Goal: Transaction & Acquisition: Purchase product/service

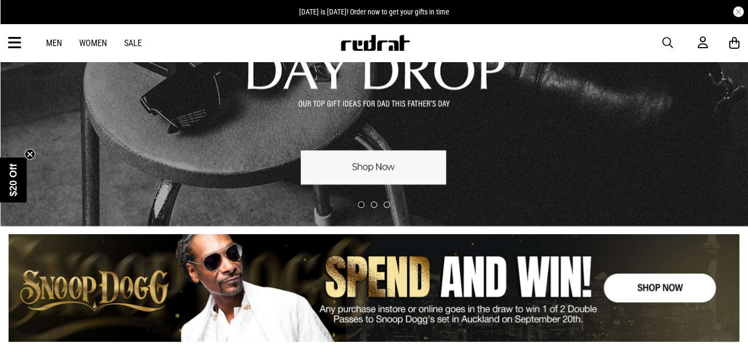
scroll to position [161, 0]
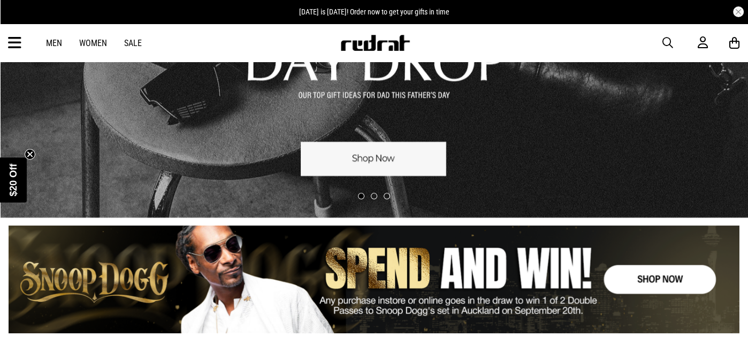
click at [397, 172] on link "1 / 3" at bounding box center [374, 39] width 748 height 355
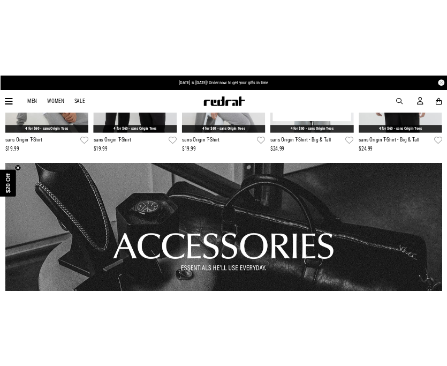
scroll to position [262, 0]
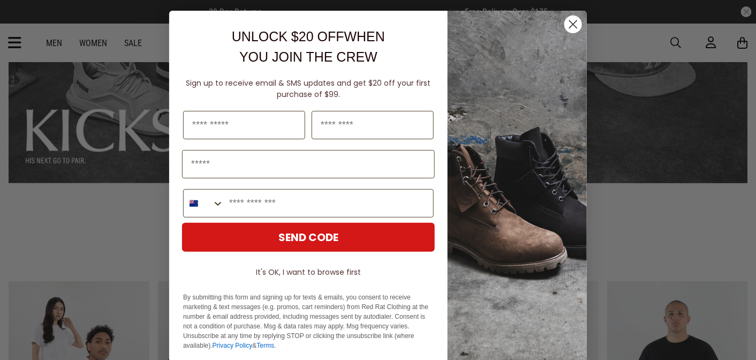
click at [571, 22] on icon "Close dialog" at bounding box center [573, 24] width 7 height 7
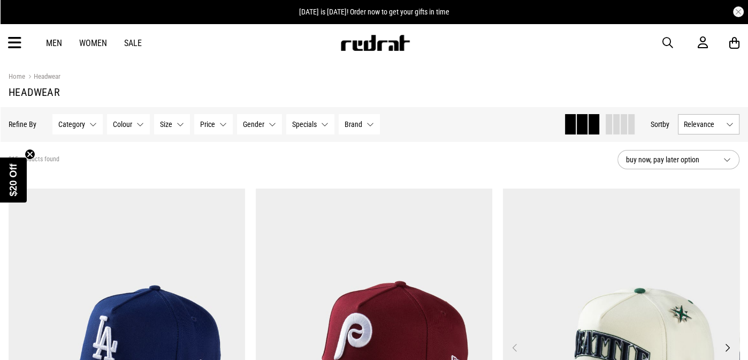
scroll to position [161, 0]
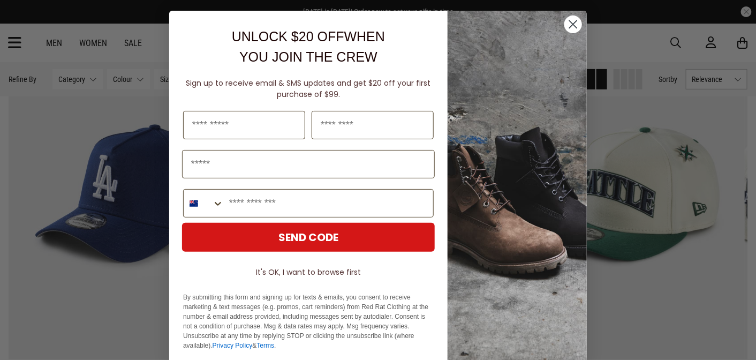
click at [569, 27] on circle "Close dialog" at bounding box center [573, 25] width 18 height 18
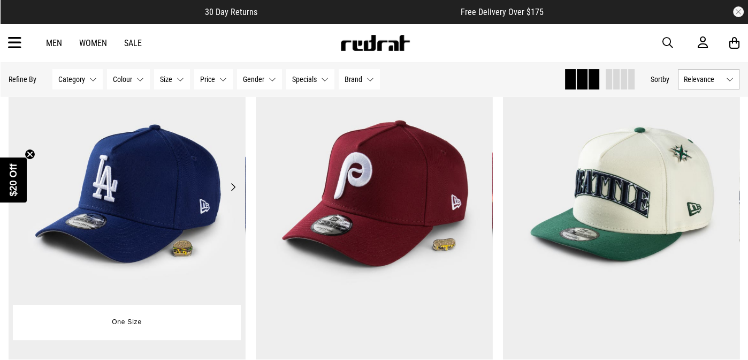
click at [233, 189] on button "Next" at bounding box center [232, 186] width 13 height 13
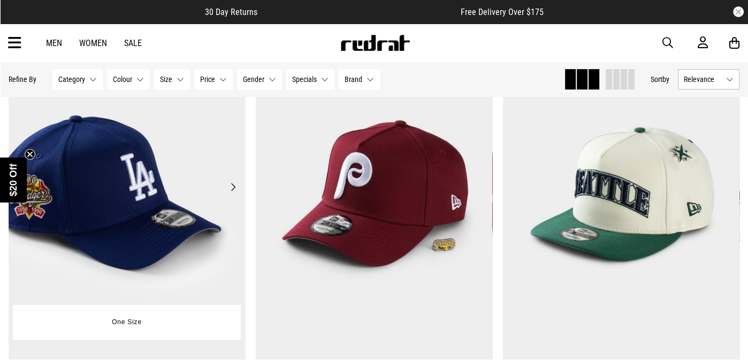
click at [233, 189] on button "Next" at bounding box center [232, 186] width 13 height 13
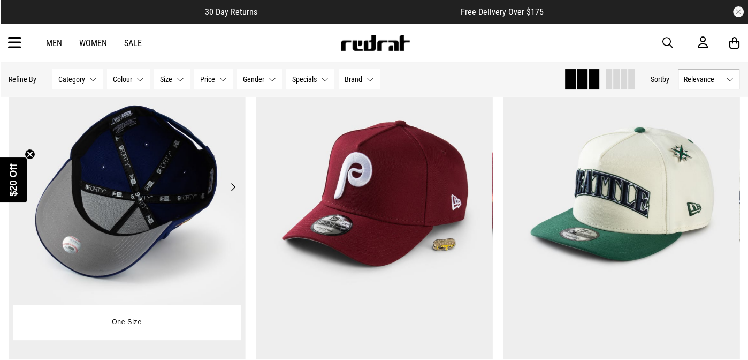
click at [233, 189] on button "Next" at bounding box center [232, 186] width 13 height 13
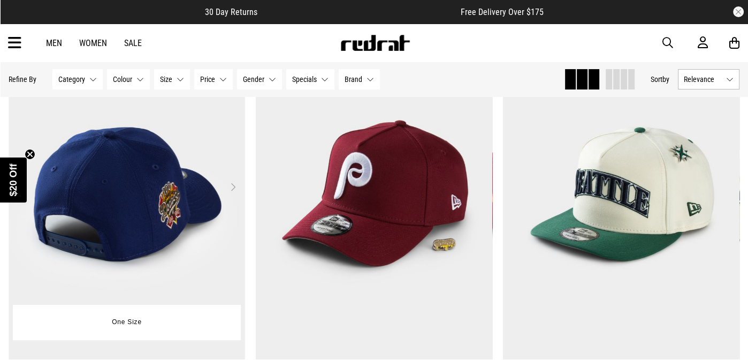
click at [233, 189] on button "Next" at bounding box center [232, 186] width 13 height 13
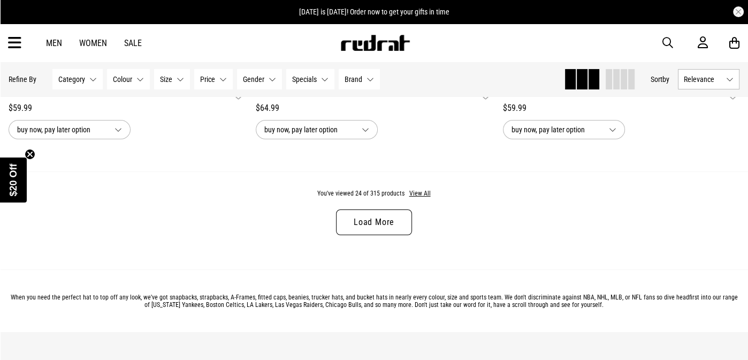
scroll to position [3319, 0]
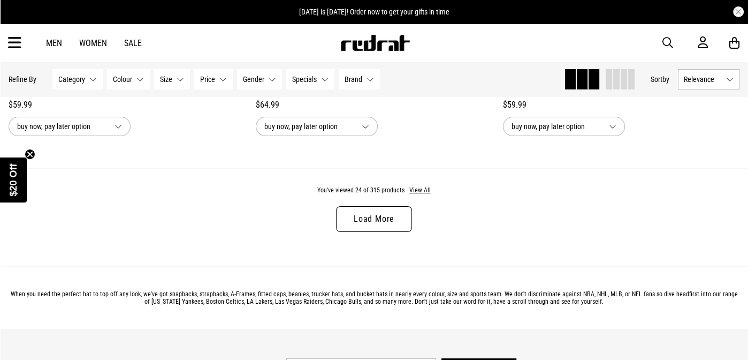
click at [375, 226] on link "Load More" at bounding box center [374, 219] width 76 height 26
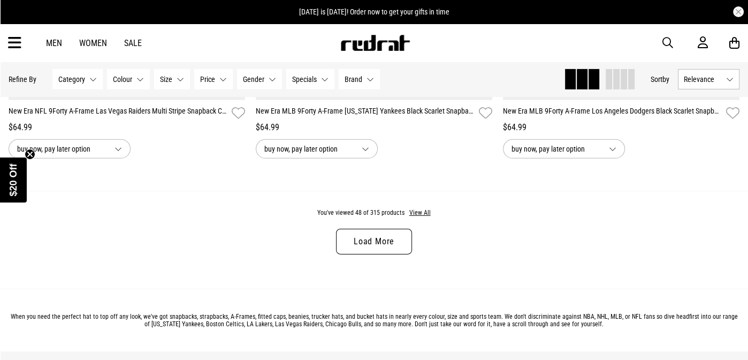
scroll to position [6584, 0]
click at [381, 248] on link "Load More" at bounding box center [374, 242] width 76 height 26
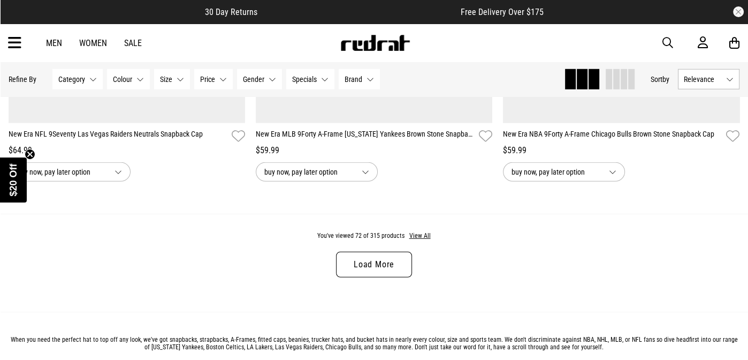
scroll to position [10009, 0]
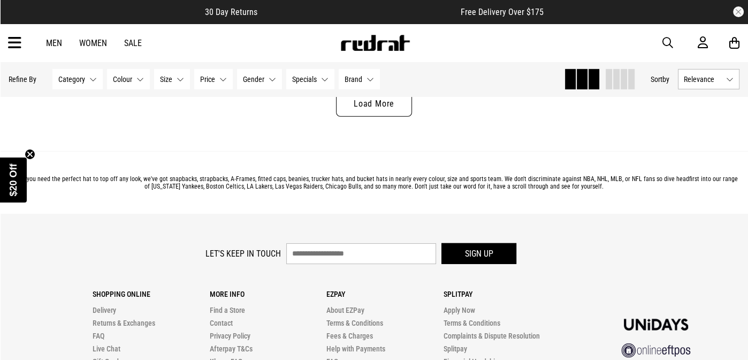
click at [365, 117] on link "Load More" at bounding box center [374, 104] width 76 height 26
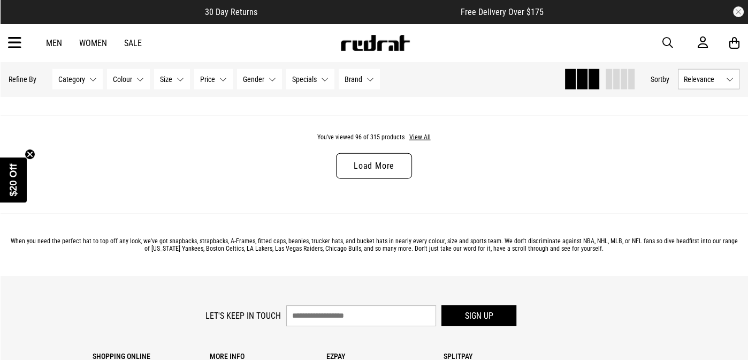
scroll to position [13167, 0]
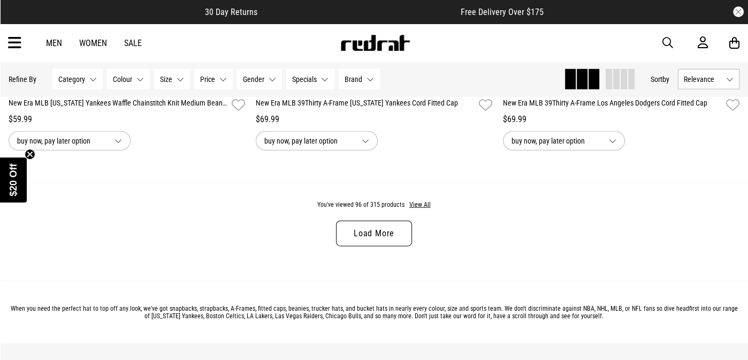
click at [379, 240] on link "Load More" at bounding box center [374, 234] width 76 height 26
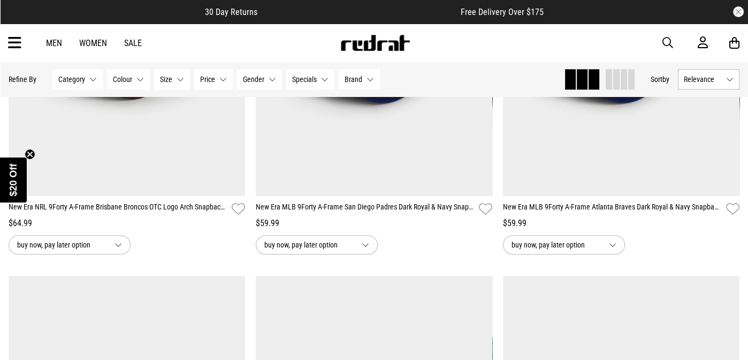
scroll to position [15155, 0]
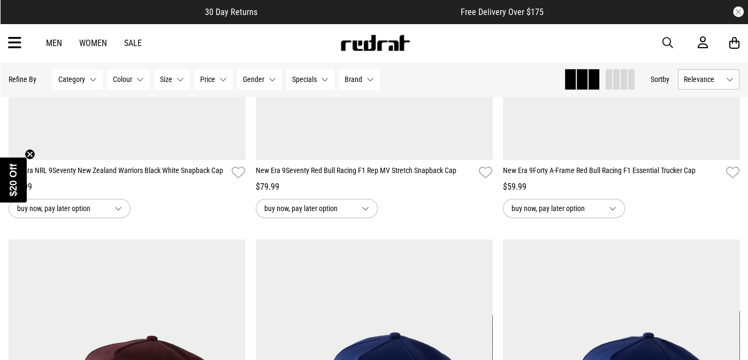
click at [663, 42] on span "button" at bounding box center [668, 42] width 11 height 13
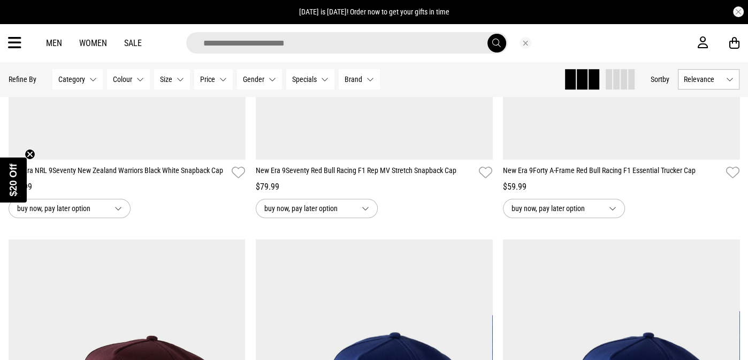
click at [284, 43] on input "search" at bounding box center [347, 42] width 322 height 21
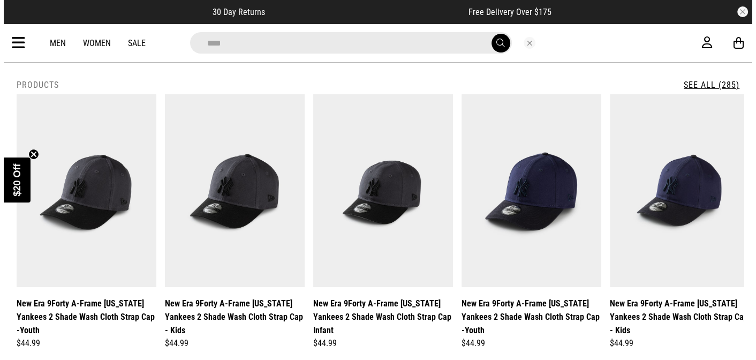
scroll to position [15282, 0]
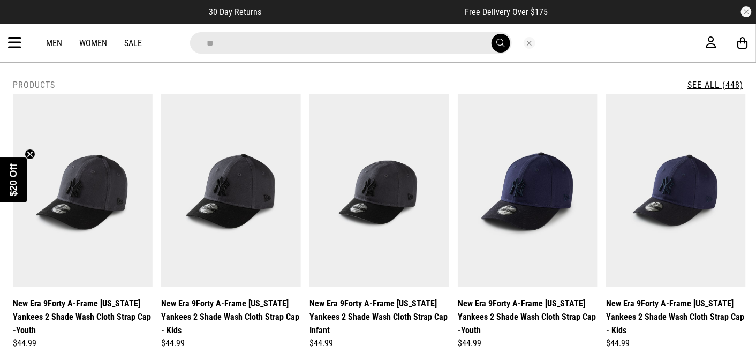
type input "*"
type input "********"
click at [491, 34] on button "submit" at bounding box center [500, 43] width 19 height 19
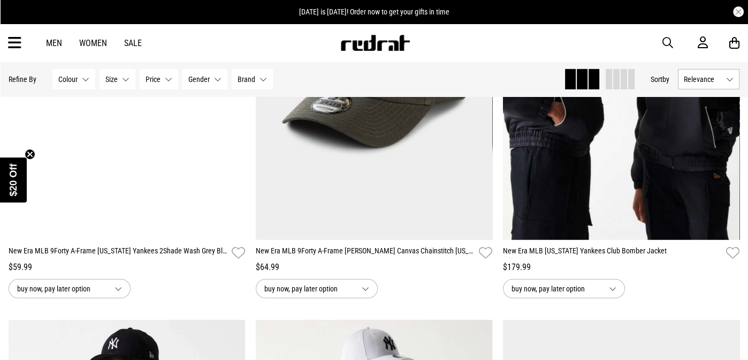
scroll to position [2569, 0]
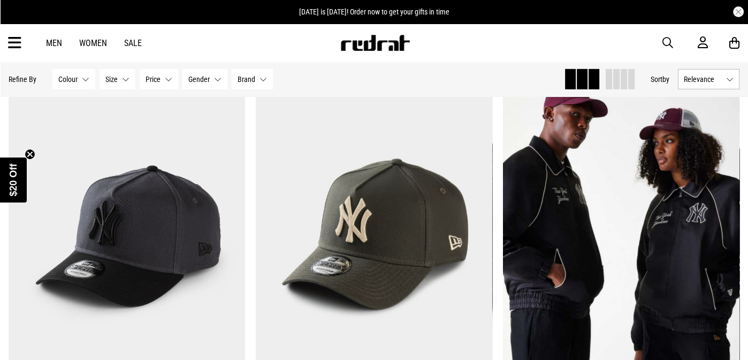
click at [670, 42] on span "button" at bounding box center [668, 42] width 11 height 13
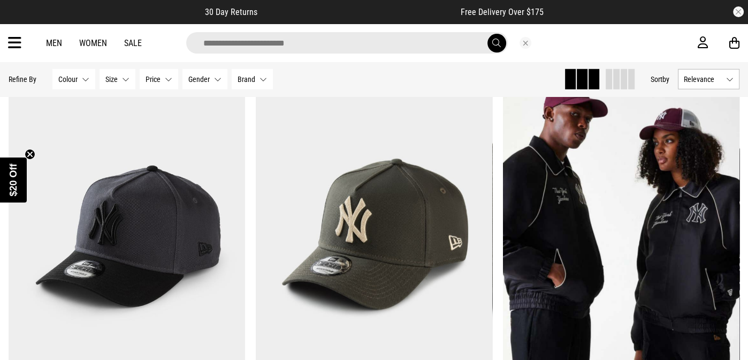
click at [278, 45] on input "search" at bounding box center [347, 42] width 322 height 21
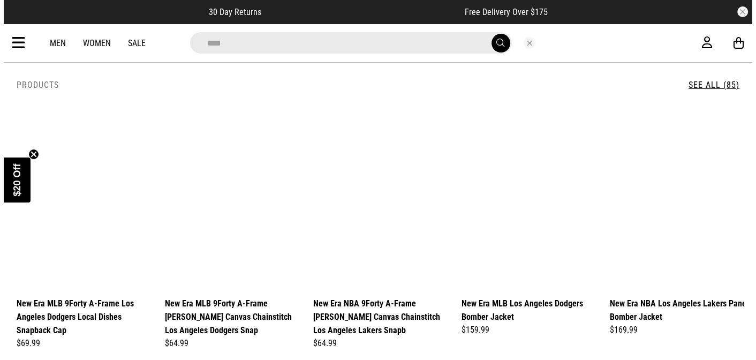
scroll to position [2591, 0]
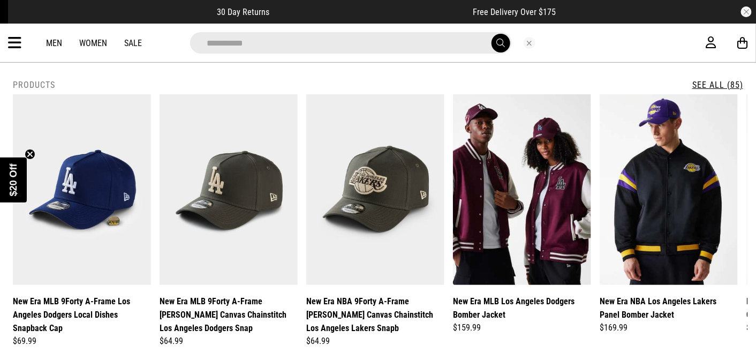
type input "**********"
click at [491, 34] on button "submit" at bounding box center [500, 43] width 19 height 19
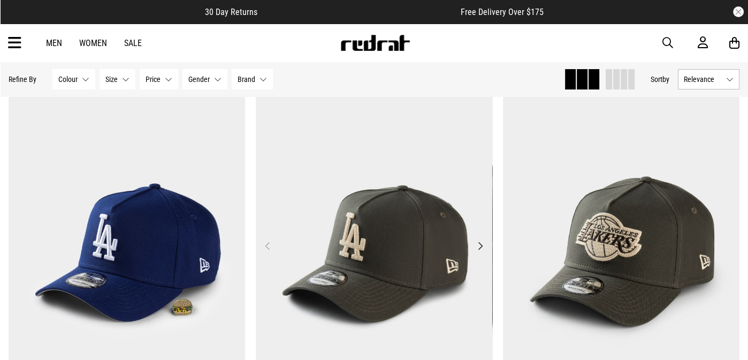
scroll to position [84, 0]
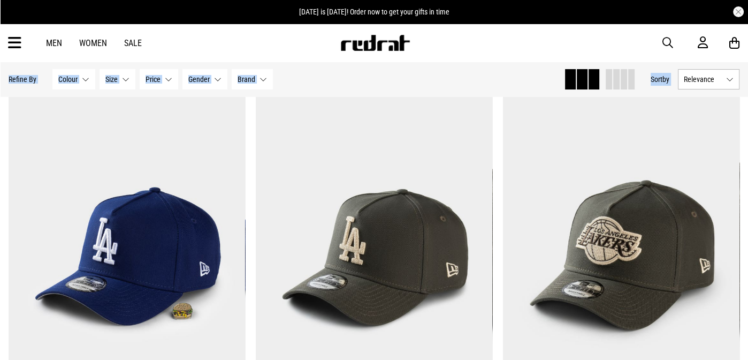
drag, startPoint x: 723, startPoint y: 80, endPoint x: 731, endPoint y: 87, distance: 11.4
click at [728, 80] on button "Relevance" at bounding box center [709, 79] width 62 height 20
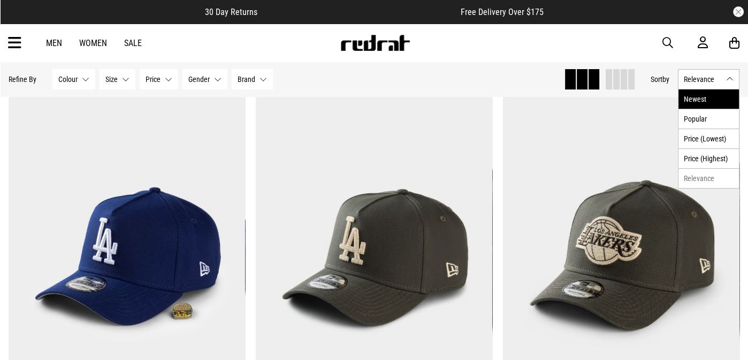
click at [701, 103] on li "Newest" at bounding box center [709, 98] width 60 height 19
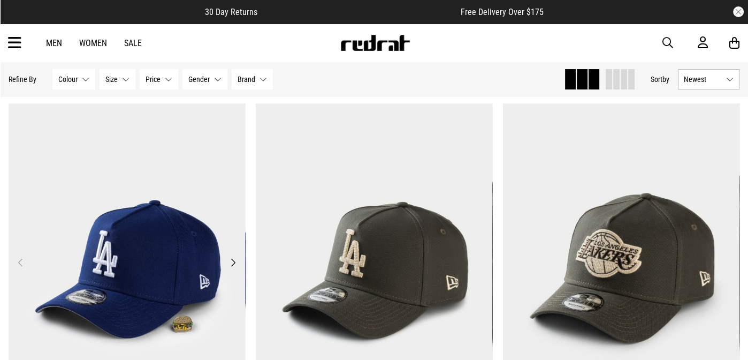
scroll to position [244, 0]
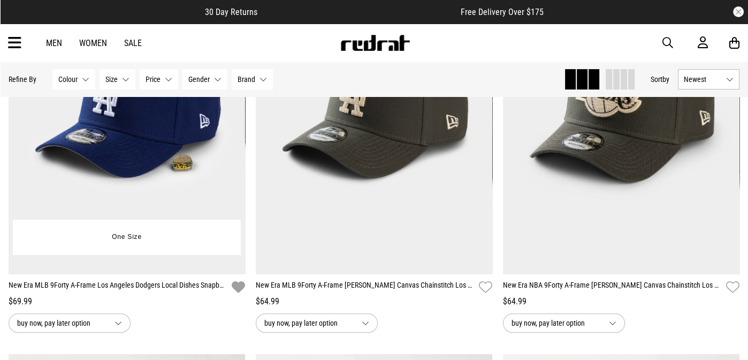
click at [236, 291] on icon "button" at bounding box center [238, 287] width 13 height 16
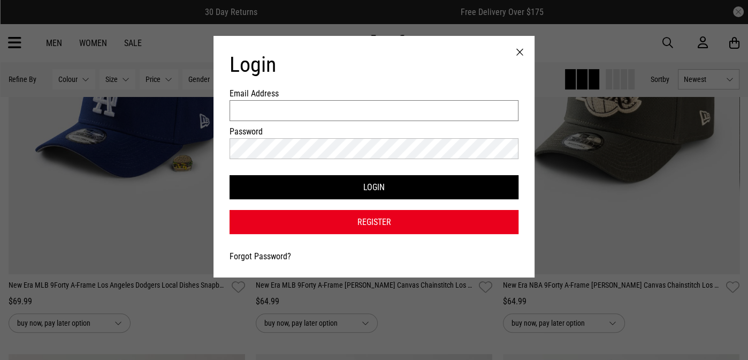
click at [257, 114] on input "Email Address" at bounding box center [374, 110] width 289 height 21
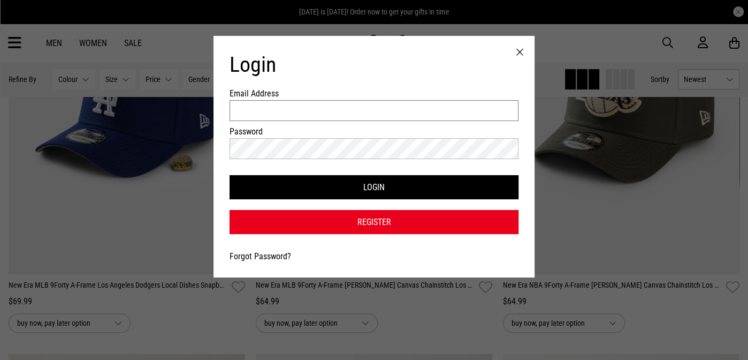
type input "**********"
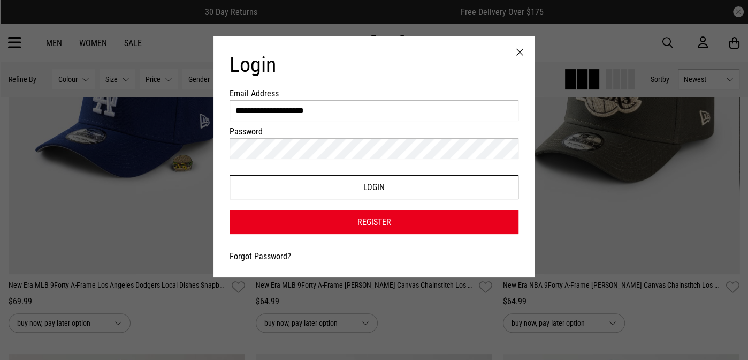
click at [325, 187] on button "Login" at bounding box center [374, 187] width 289 height 24
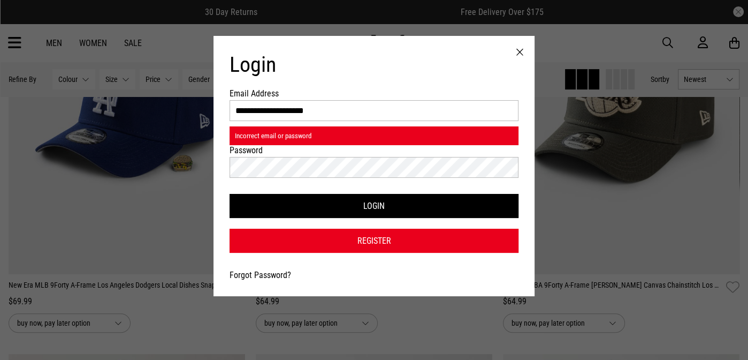
click at [517, 49] on div at bounding box center [519, 52] width 29 height 33
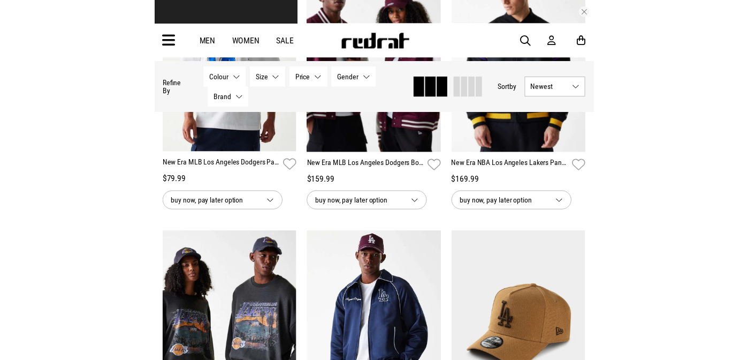
scroll to position [652, 0]
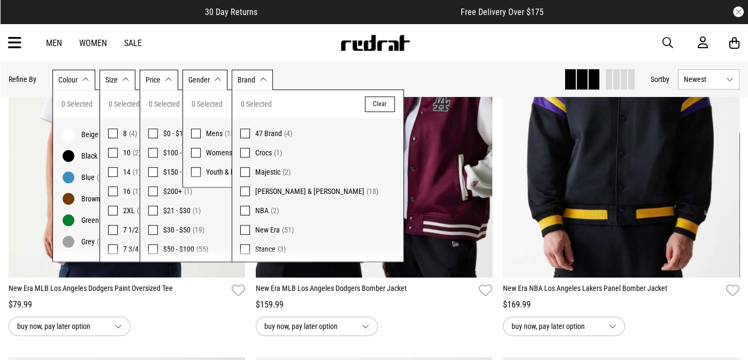
click at [482, 32] on div "Men Women Sale Sign in New Back Footwear Back Mens Back Womens Back Youth & Kid…" at bounding box center [374, 43] width 748 height 39
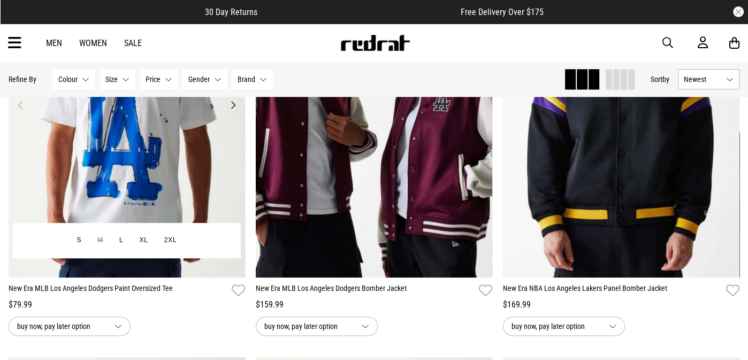
click at [109, 166] on img at bounding box center [127, 111] width 237 height 331
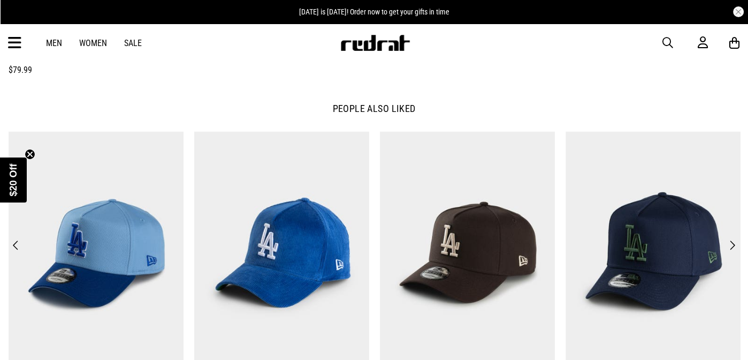
scroll to position [1606, 0]
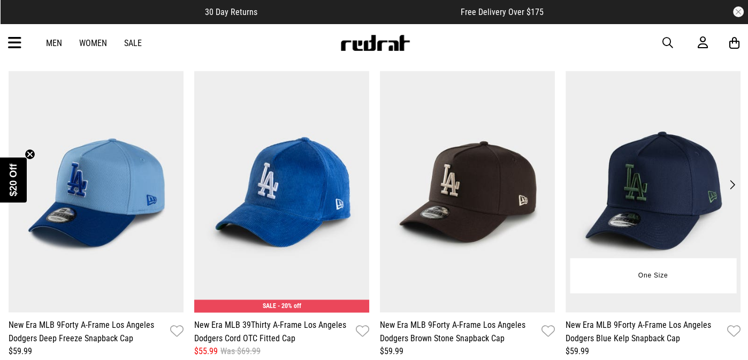
click at [662, 219] on img at bounding box center [653, 191] width 175 height 241
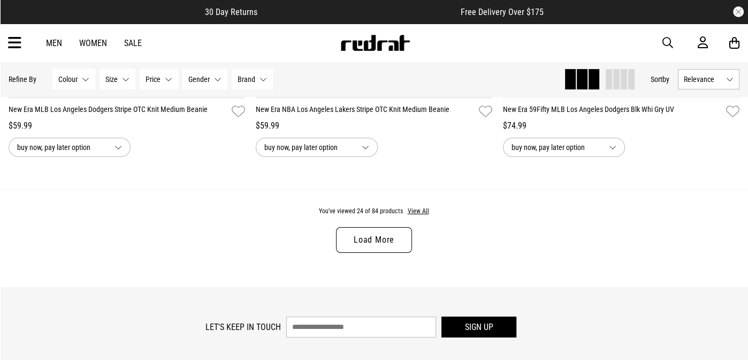
scroll to position [3357, 0]
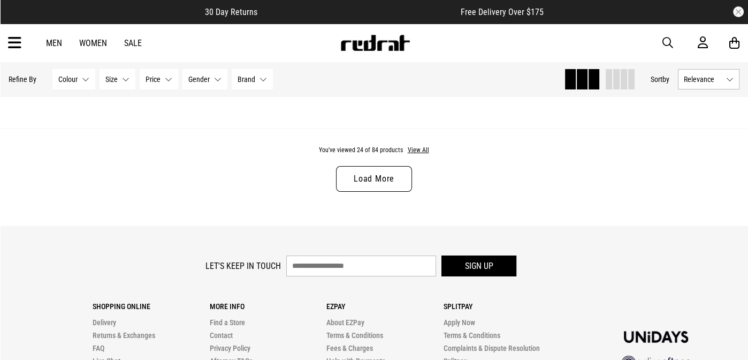
click at [365, 186] on link "Load More" at bounding box center [374, 179] width 76 height 26
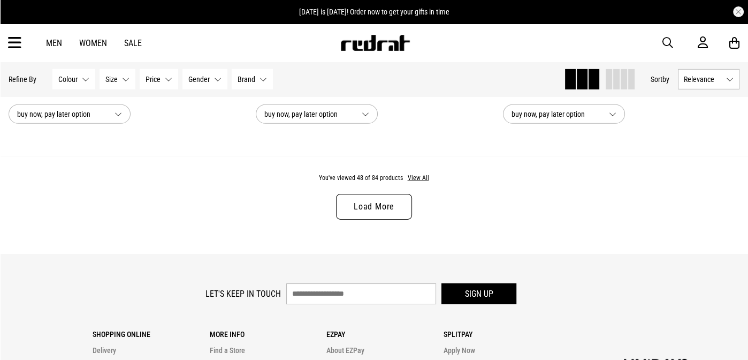
scroll to position [6676, 0]
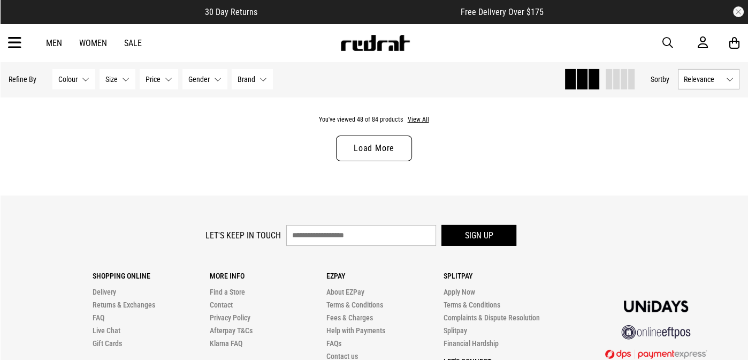
click at [368, 143] on link "Load More" at bounding box center [374, 148] width 76 height 26
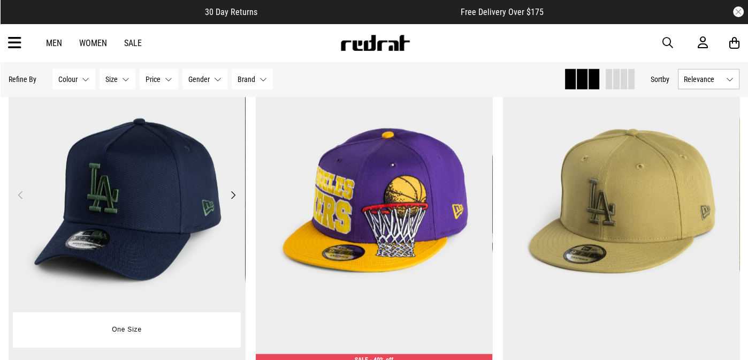
scroll to position [9727, 0]
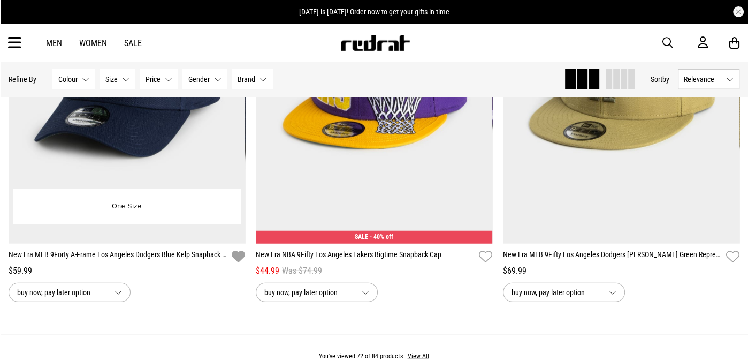
click at [236, 262] on icon "button" at bounding box center [238, 257] width 13 height 16
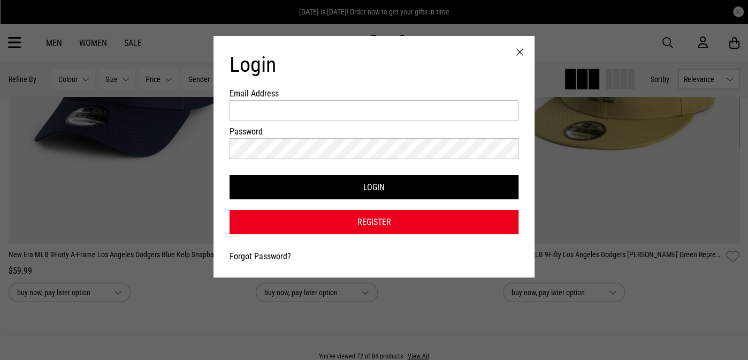
click at [520, 51] on div at bounding box center [519, 52] width 29 height 33
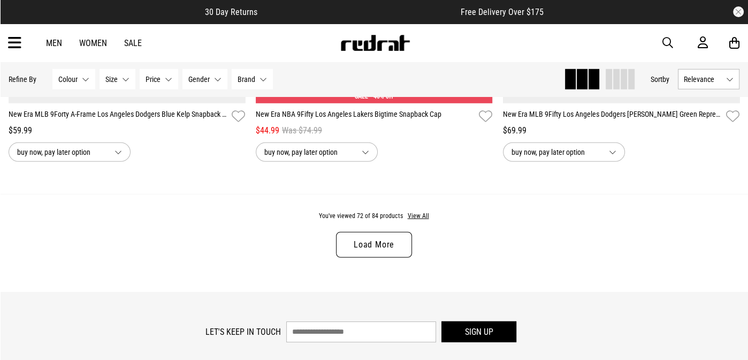
scroll to position [9994, 0]
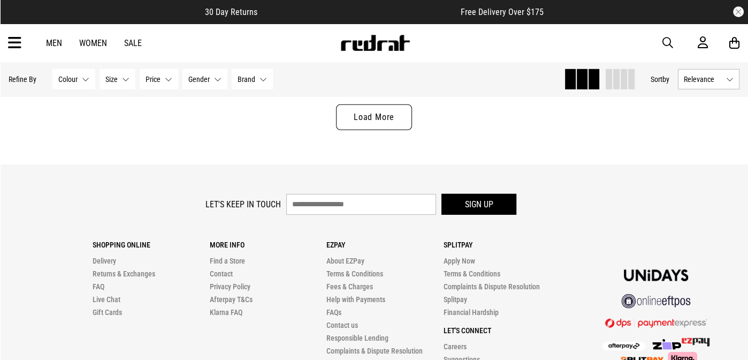
click at [382, 123] on link "Load More" at bounding box center [374, 117] width 76 height 26
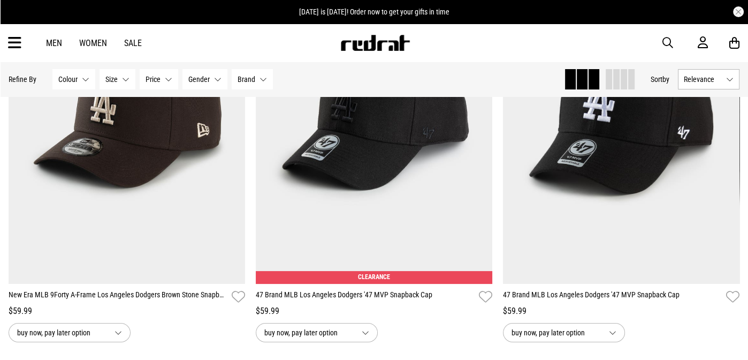
scroll to position [10545, 0]
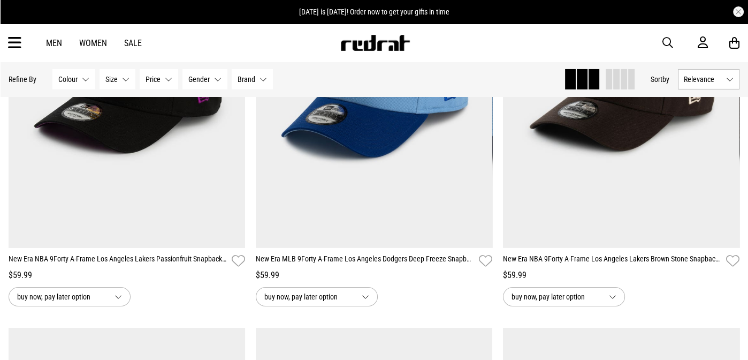
click at [670, 41] on span "button" at bounding box center [668, 42] width 11 height 13
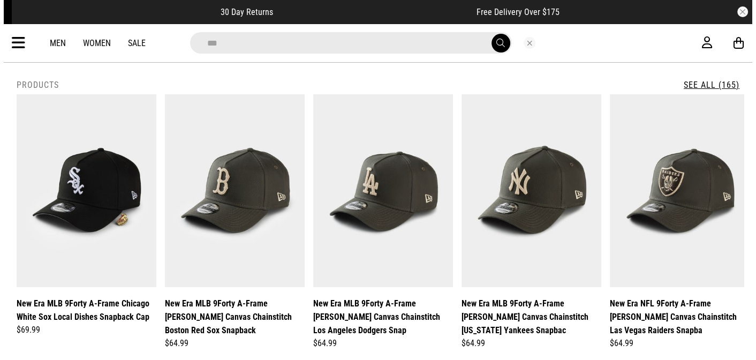
scroll to position [10632, 0]
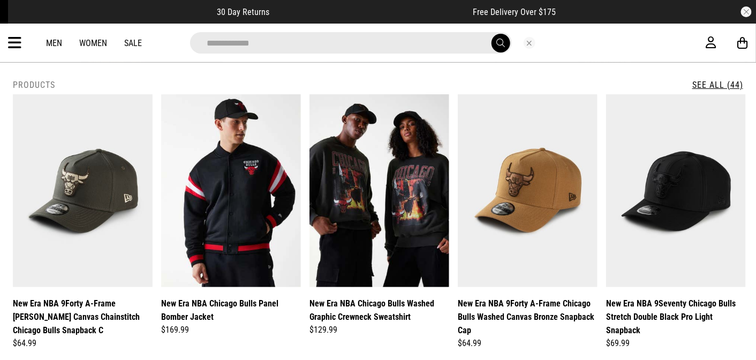
type input "**********"
click at [491, 34] on button "submit" at bounding box center [500, 43] width 19 height 19
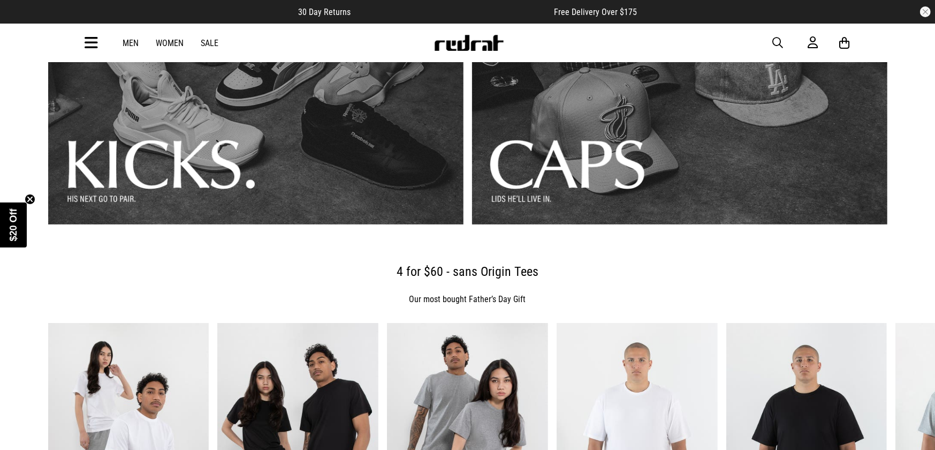
click at [748, 37] on span "button" at bounding box center [778, 42] width 11 height 13
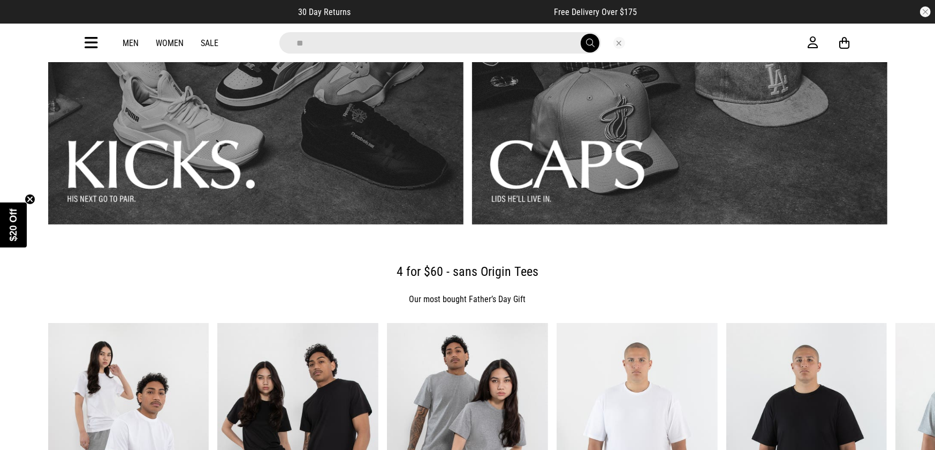
type input "**"
click at [581, 34] on button "submit" at bounding box center [590, 43] width 19 height 19
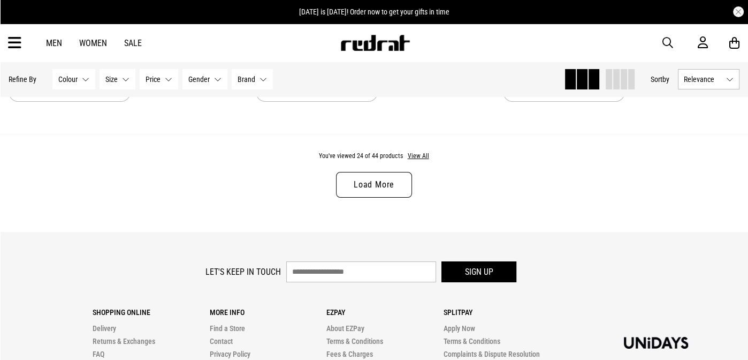
scroll to position [3265, 0]
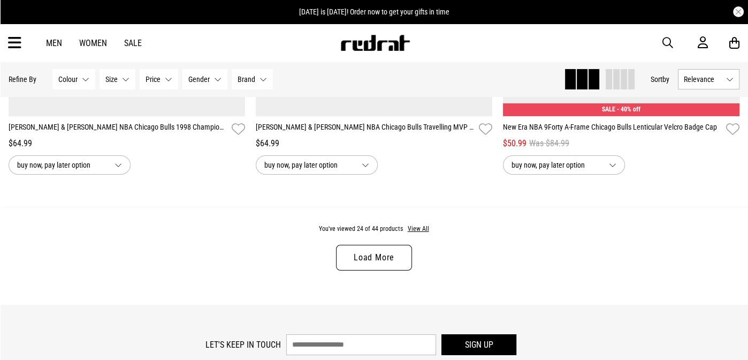
click at [379, 260] on link "Load More" at bounding box center [374, 258] width 76 height 26
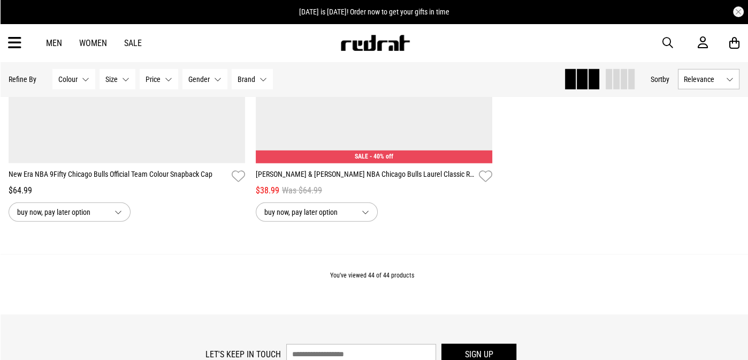
scroll to position [6168, 0]
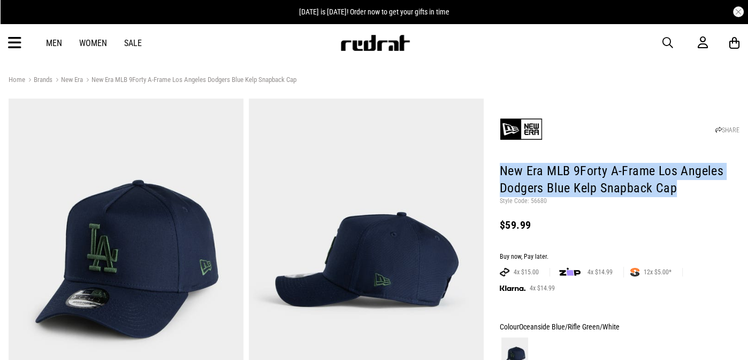
drag, startPoint x: 675, startPoint y: 191, endPoint x: 502, endPoint y: 172, distance: 174.4
click at [502, 172] on h1 "New Era MLB 9Forty A-Frame Los Angeles Dodgers Blue Kelp Snapback Cap" at bounding box center [620, 180] width 240 height 34
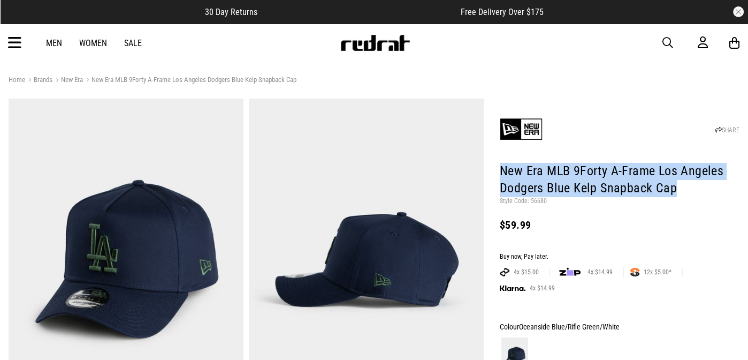
copy h1 "New Era MLB 9Forty A-Frame Los Angeles Dodgers Blue Kelp Snapback Cap"
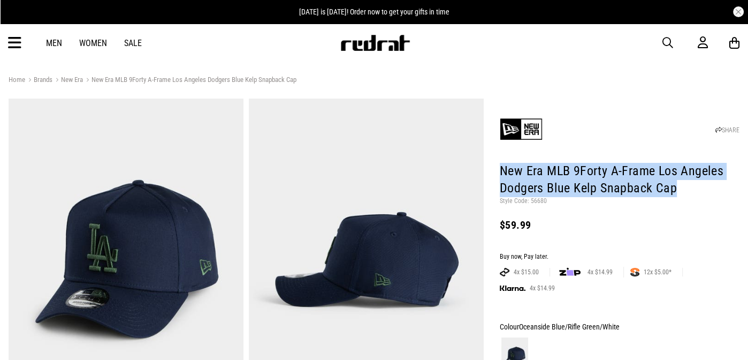
click at [516, 127] on img at bounding box center [521, 129] width 43 height 43
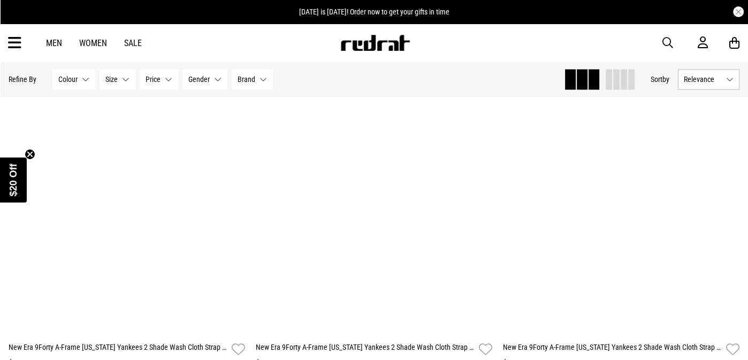
scroll to position [1285, 0]
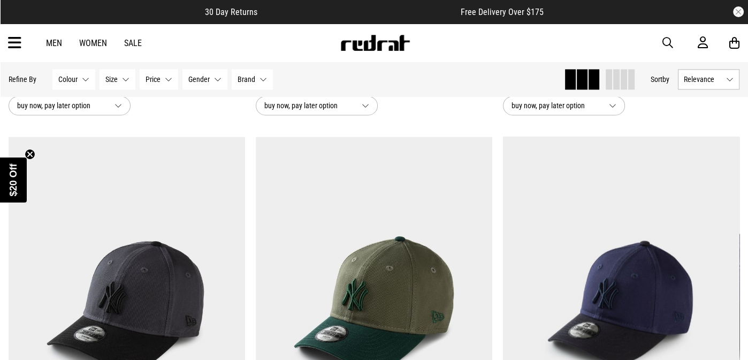
click at [21, 40] on div "Men Women Sale Sign in New Back Footwear Back Mens Back Womens Back Youth & Kid…" at bounding box center [374, 43] width 748 height 39
click at [16, 42] on icon at bounding box center [14, 43] width 13 height 18
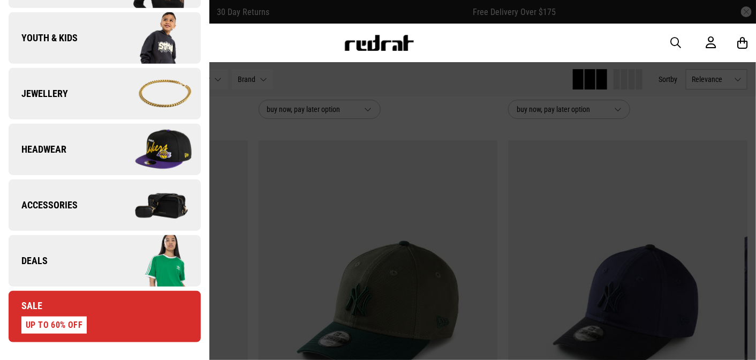
scroll to position [321, 0]
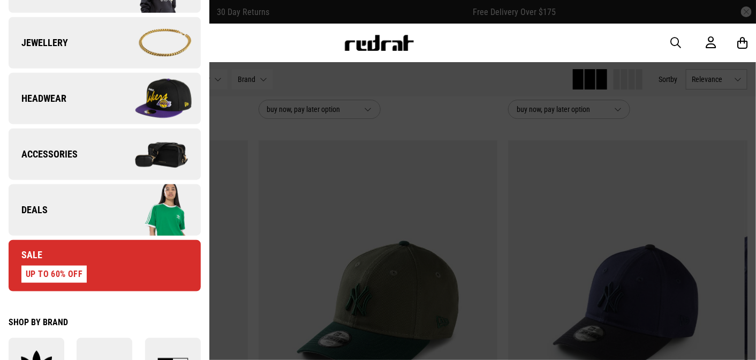
click at [48, 258] on div "Sale UP TO 60% OFF" at bounding box center [48, 265] width 78 height 34
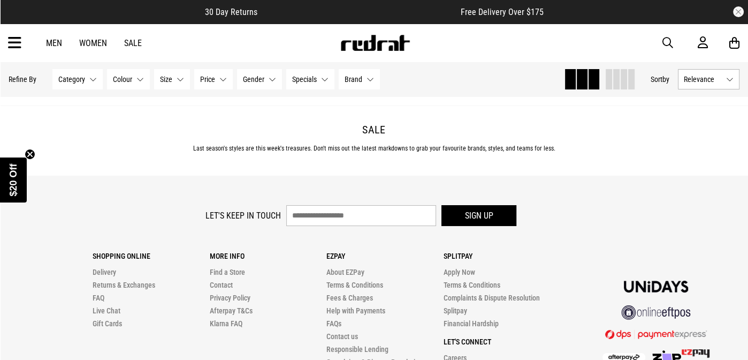
scroll to position [3606, 0]
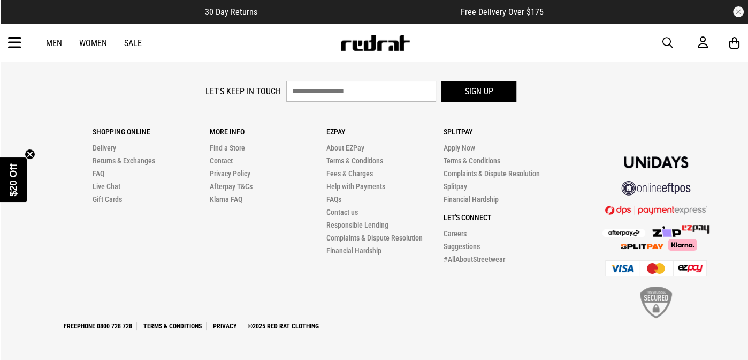
click at [19, 45] on icon at bounding box center [14, 43] width 13 height 18
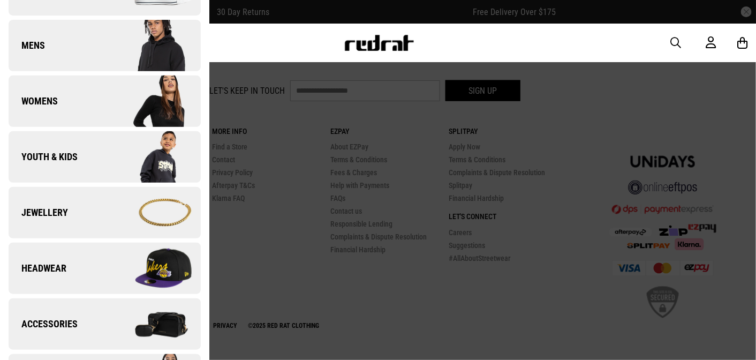
scroll to position [214, 0]
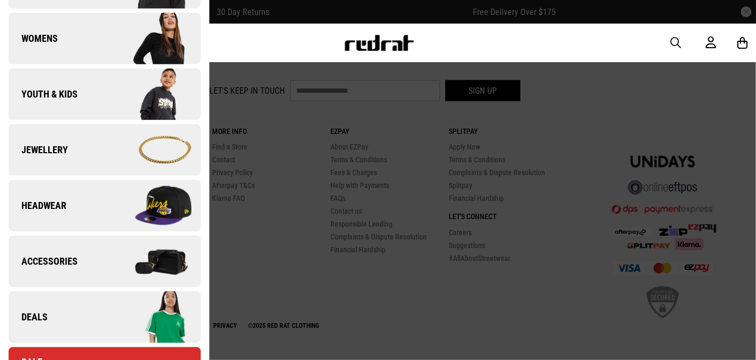
click at [48, 209] on span "Headwear" at bounding box center [38, 205] width 58 height 13
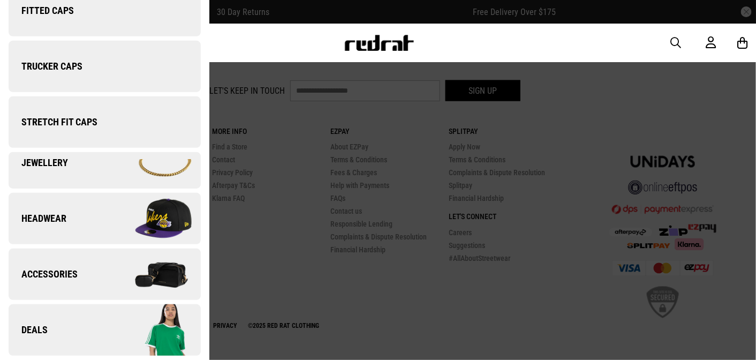
scroll to position [0, 0]
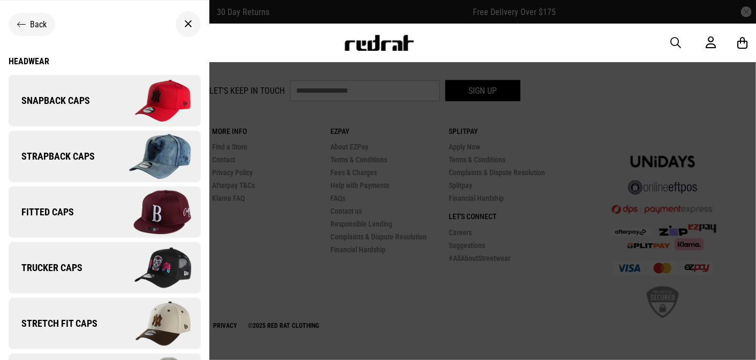
click at [50, 98] on span "Snapback Caps" at bounding box center [49, 100] width 81 height 13
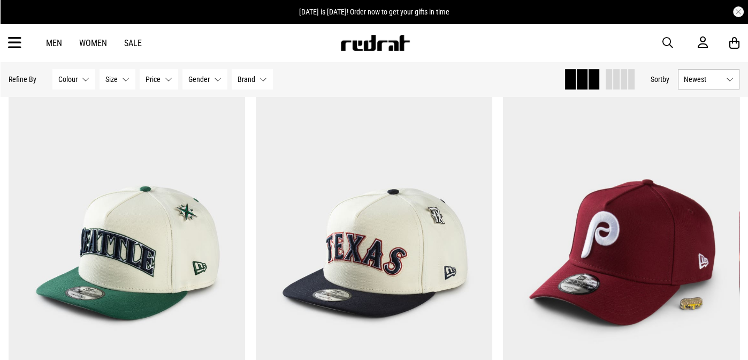
scroll to position [428, 0]
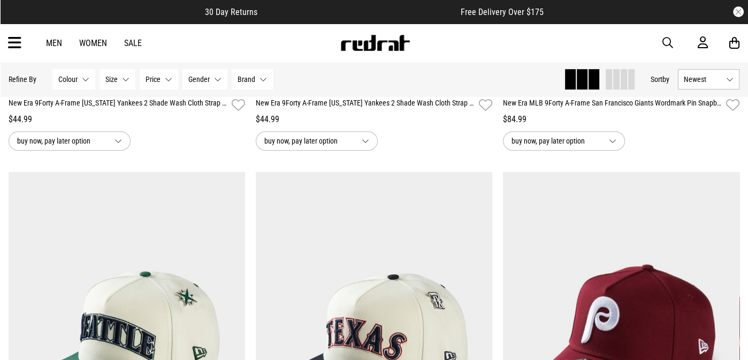
click at [736, 79] on button "Newest" at bounding box center [709, 79] width 62 height 20
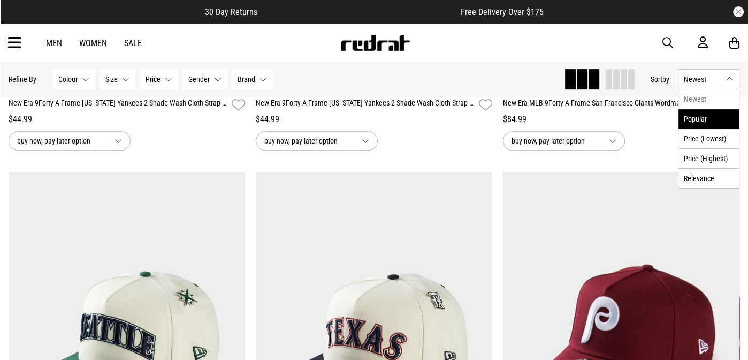
click at [710, 113] on li "Popular" at bounding box center [709, 119] width 60 height 20
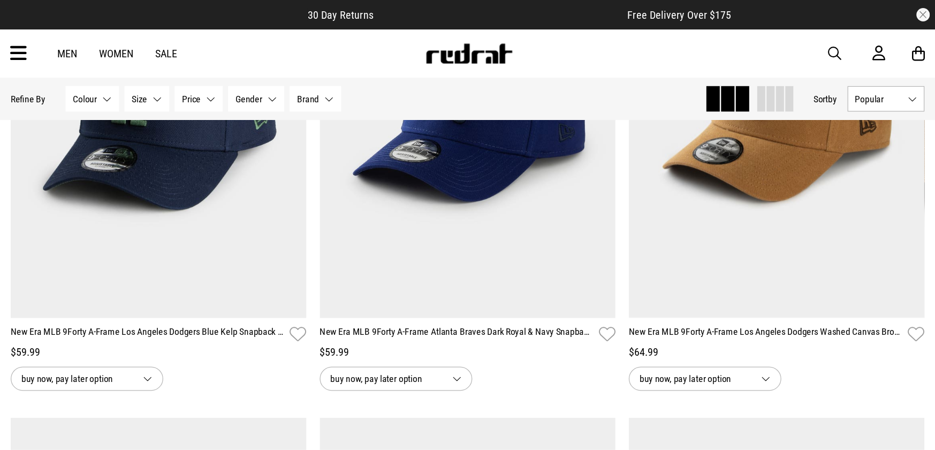
scroll to position [1499, 0]
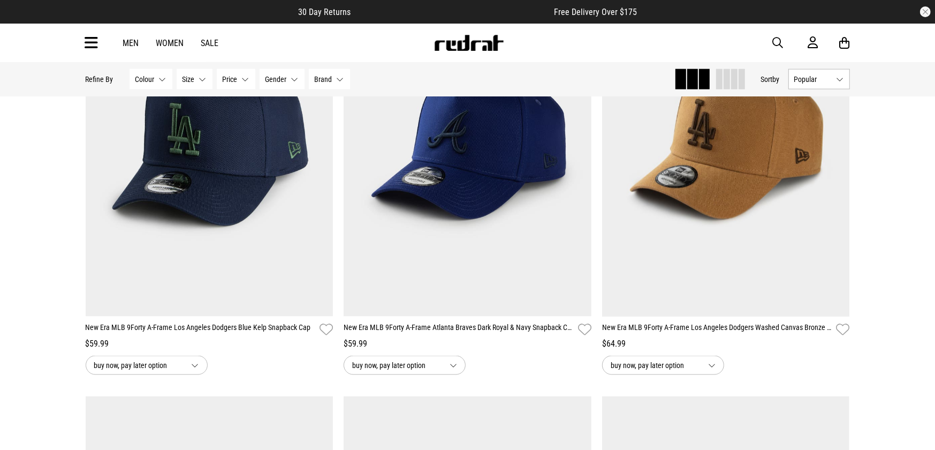
drag, startPoint x: 753, startPoint y: 0, endPoint x: 50, endPoint y: 250, distance: 746.4
click at [50, 250] on div "**********" at bounding box center [467, 387] width 935 height 3648
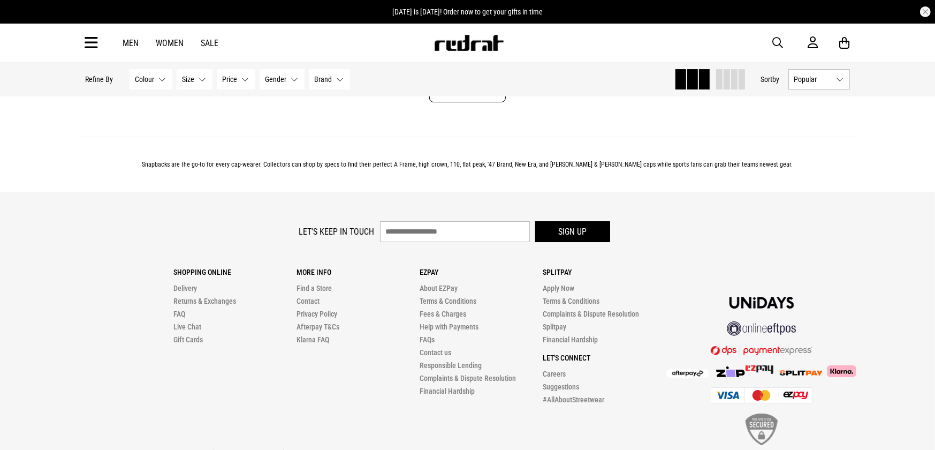
scroll to position [3373, 0]
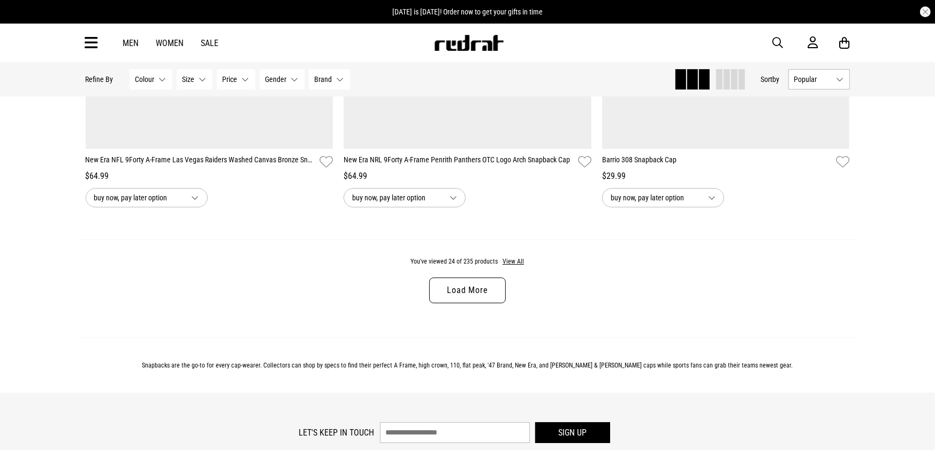
click at [467, 287] on link "Load More" at bounding box center [467, 290] width 76 height 26
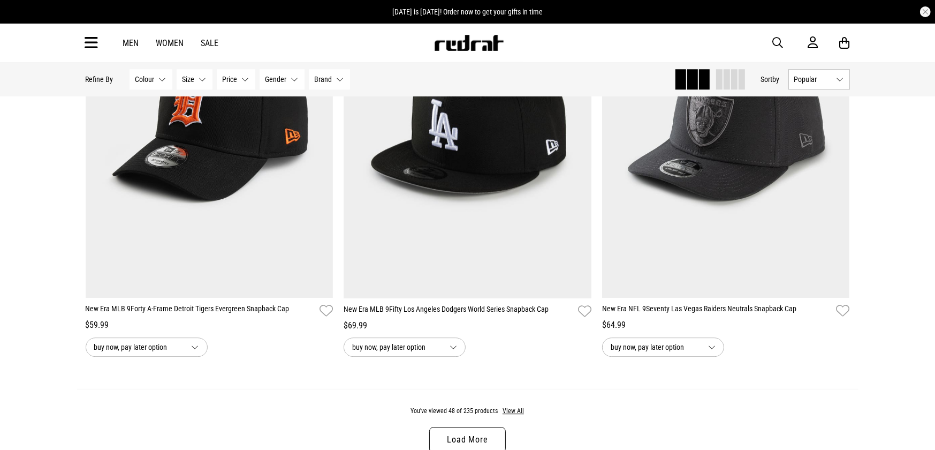
scroll to position [6785, 0]
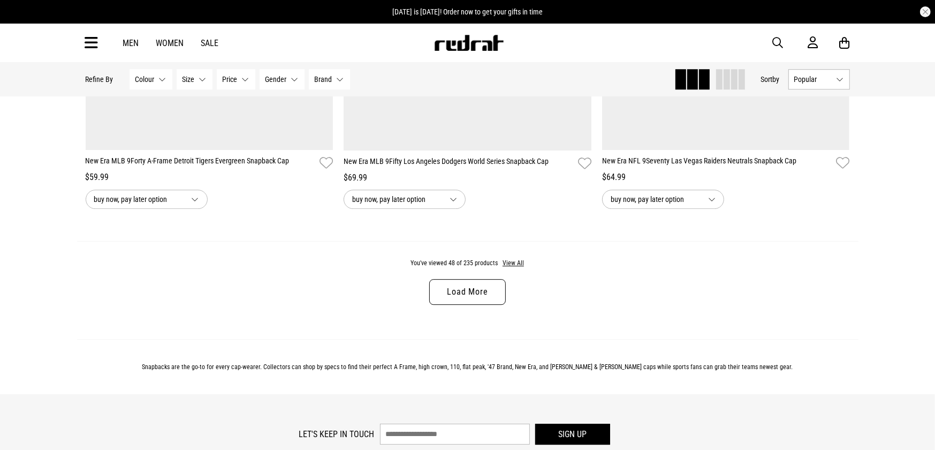
click at [457, 305] on link "Load More" at bounding box center [467, 292] width 76 height 26
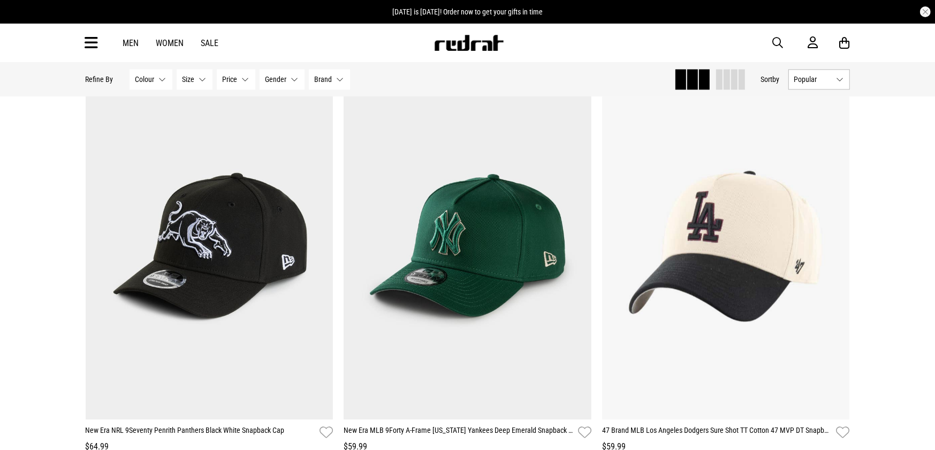
scroll to position [10197, 0]
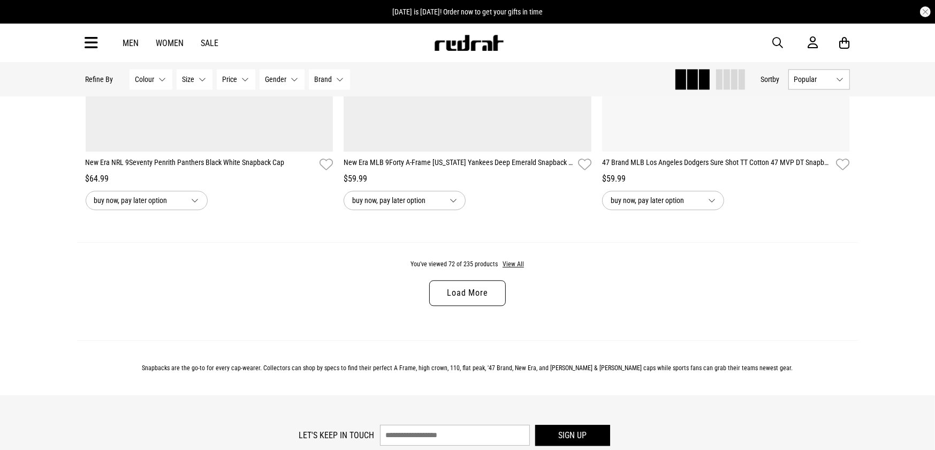
click at [445, 306] on link "Load More" at bounding box center [467, 293] width 76 height 26
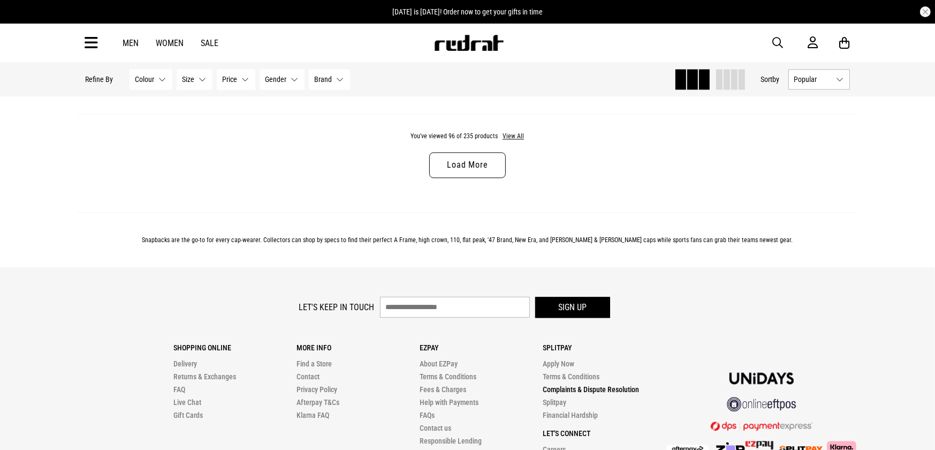
scroll to position [13672, 0]
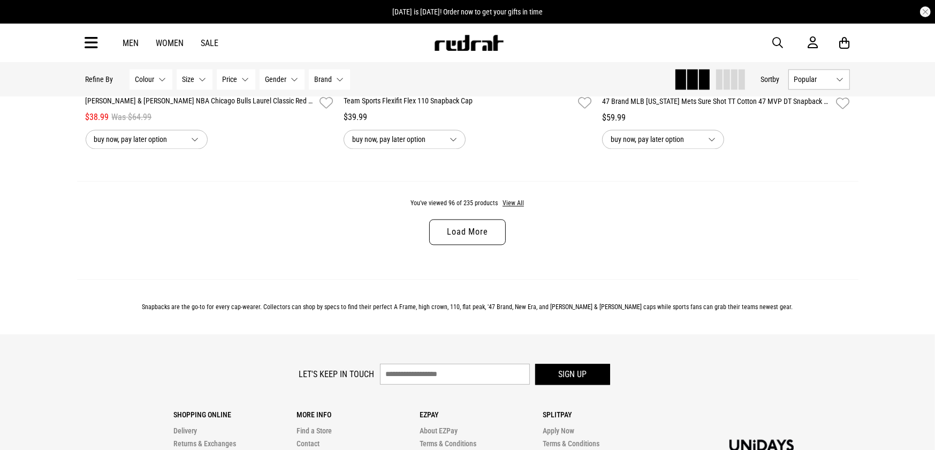
click at [476, 245] on link "Load More" at bounding box center [467, 232] width 76 height 26
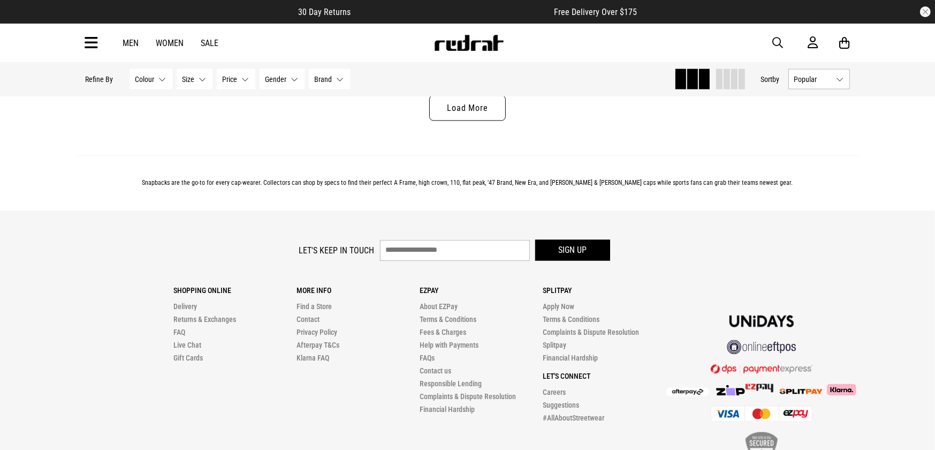
scroll to position [17218, 0]
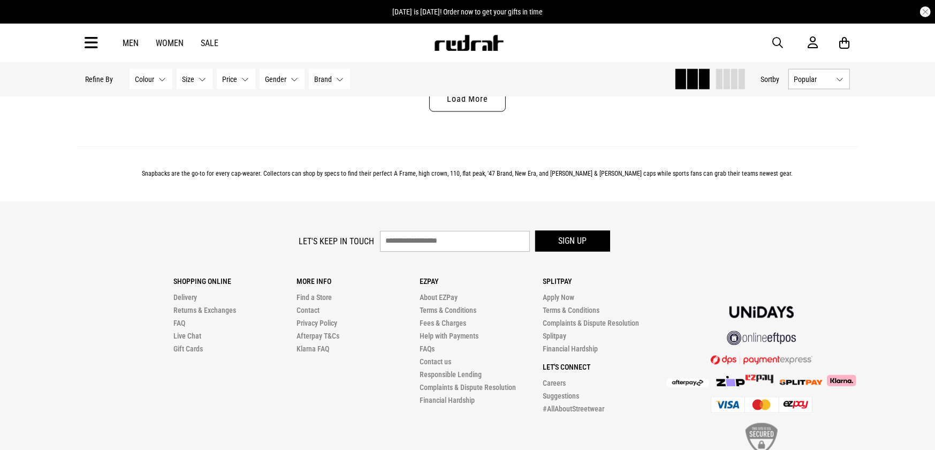
click at [464, 112] on link "Load More" at bounding box center [467, 99] width 76 height 26
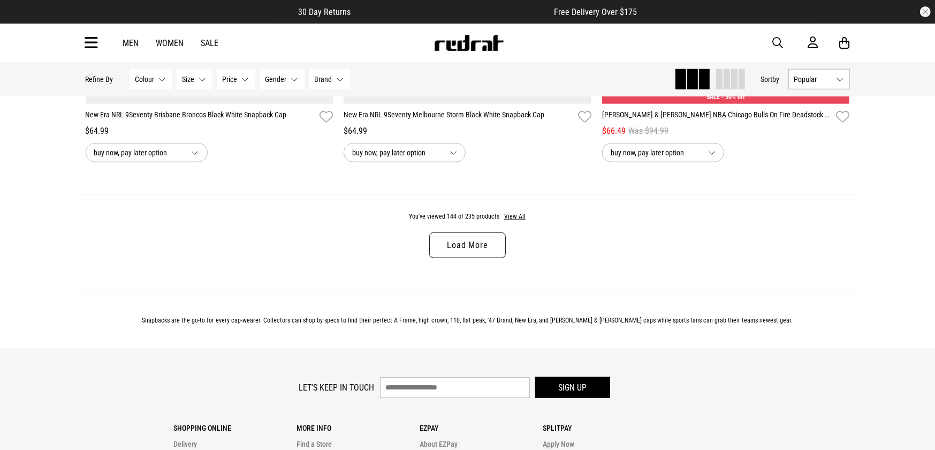
scroll to position [20497, 0]
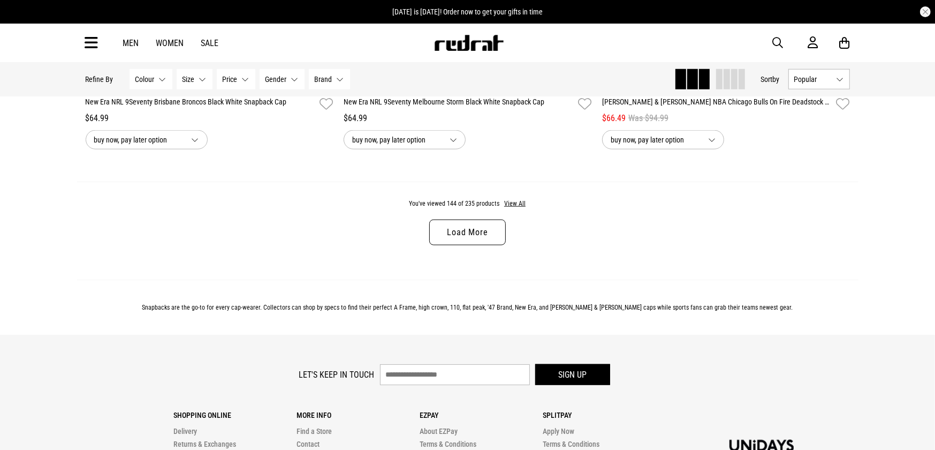
click at [453, 245] on link "Load More" at bounding box center [467, 232] width 76 height 26
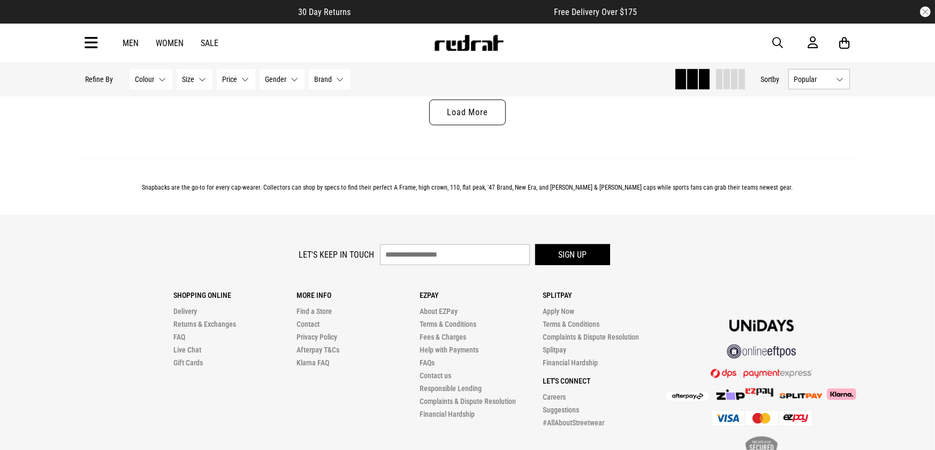
scroll to position [24043, 0]
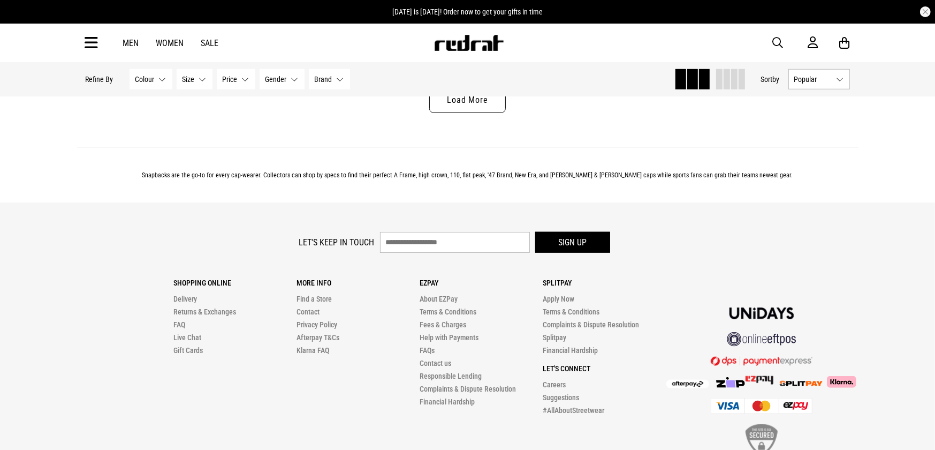
click at [477, 113] on link "Load More" at bounding box center [467, 100] width 76 height 26
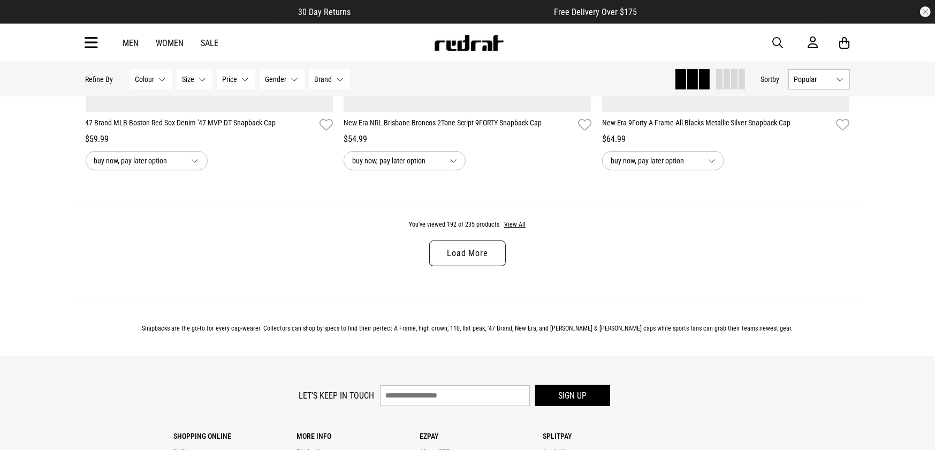
scroll to position [27388, 0]
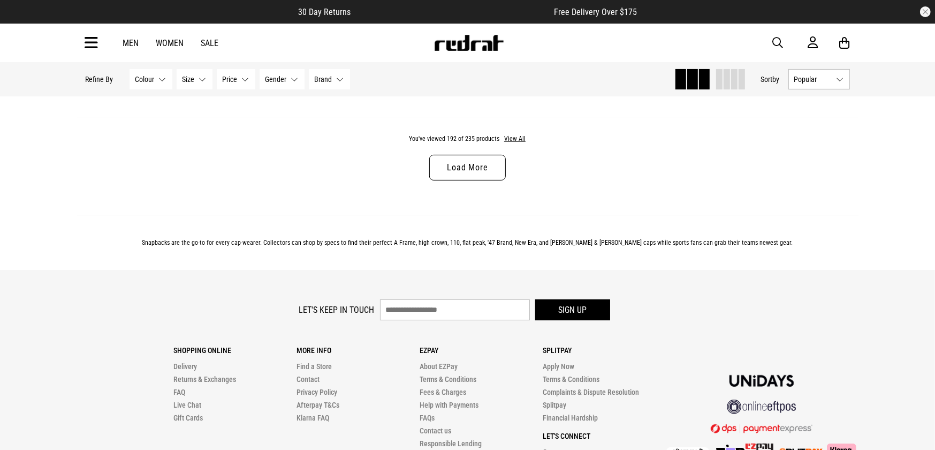
drag, startPoint x: 459, startPoint y: 211, endPoint x: 532, endPoint y: 212, distance: 72.8
click at [459, 180] on link "Load More" at bounding box center [467, 168] width 76 height 26
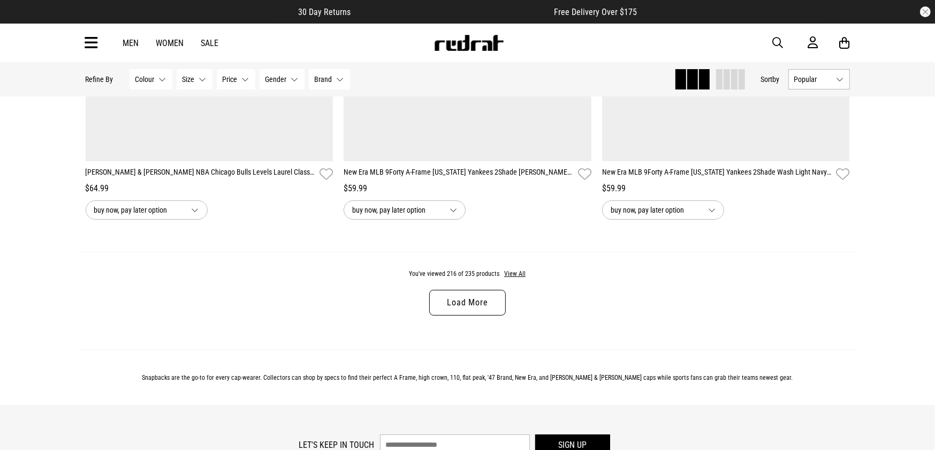
scroll to position [30867, 0]
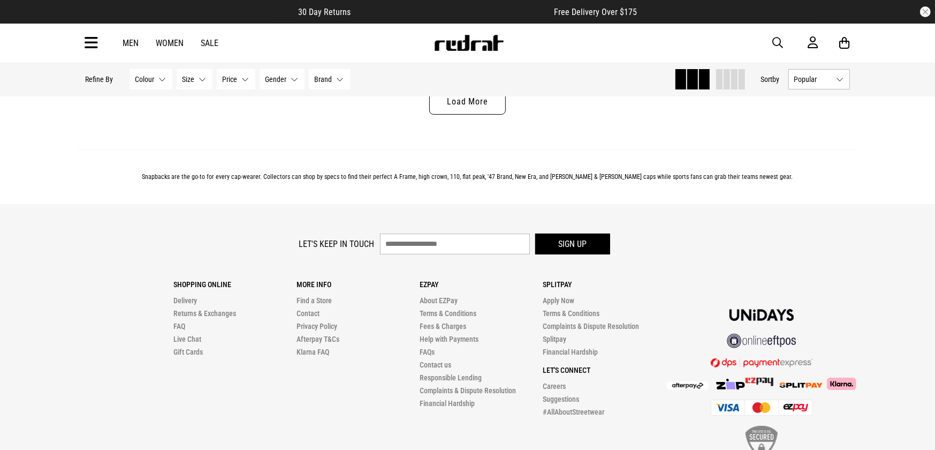
click at [458, 115] on link "Load More" at bounding box center [467, 102] width 76 height 26
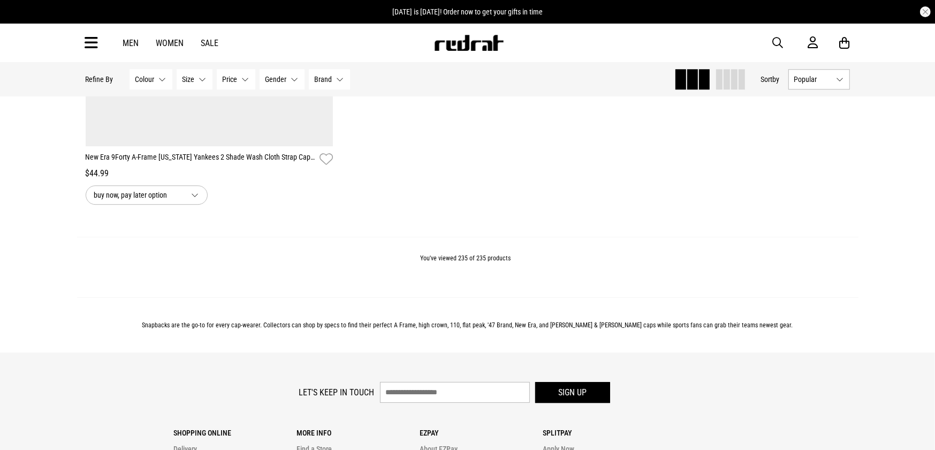
scroll to position [33744, 0]
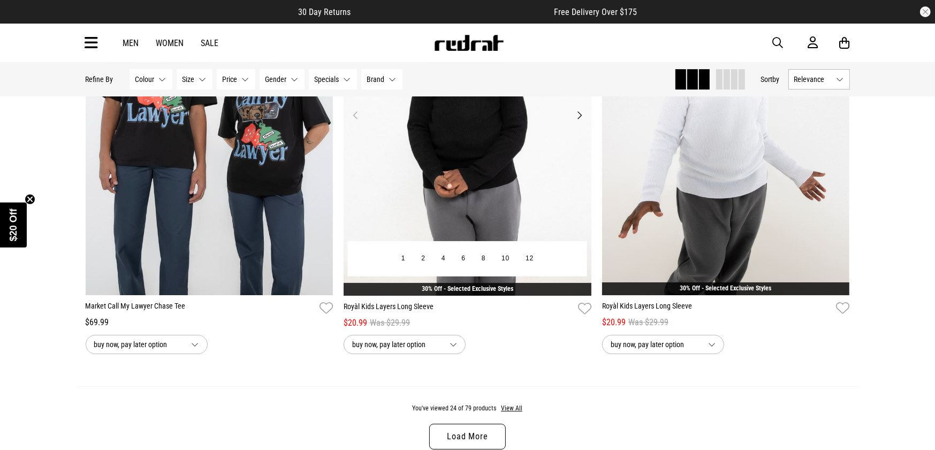
scroll to position [3278, 0]
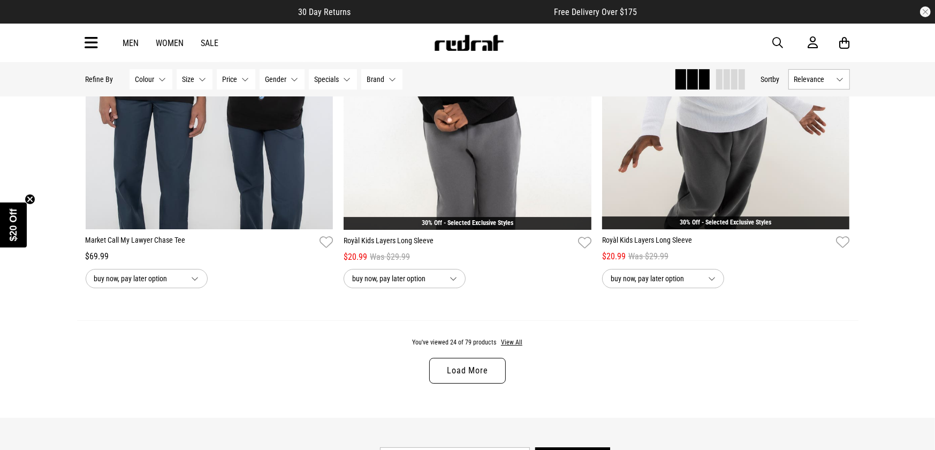
click at [473, 377] on link "Load More" at bounding box center [467, 371] width 76 height 26
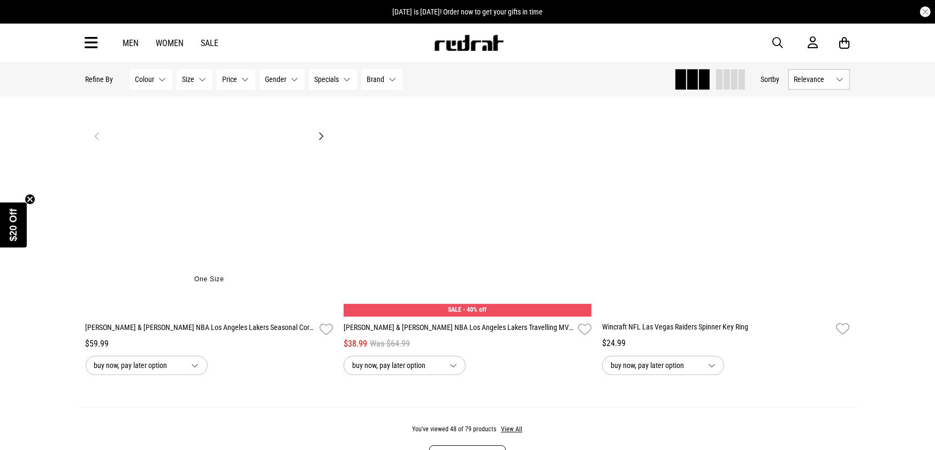
scroll to position [6837, 0]
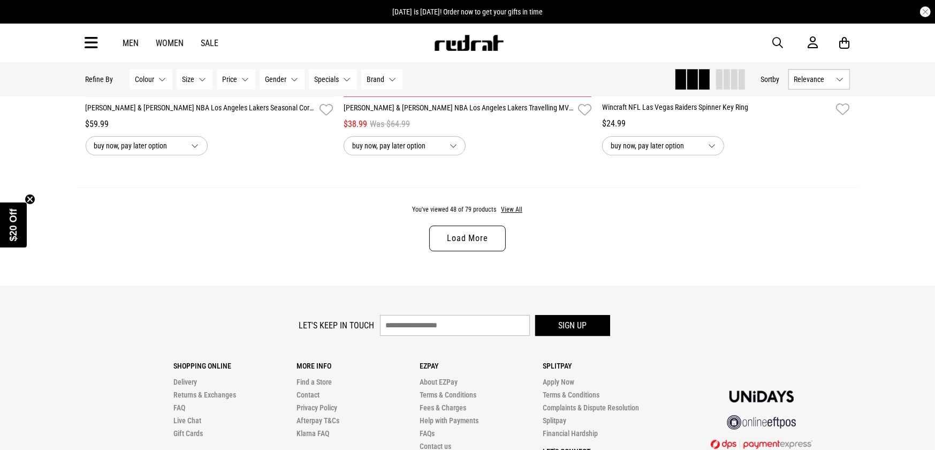
click at [476, 251] on link "Load More" at bounding box center [467, 238] width 76 height 26
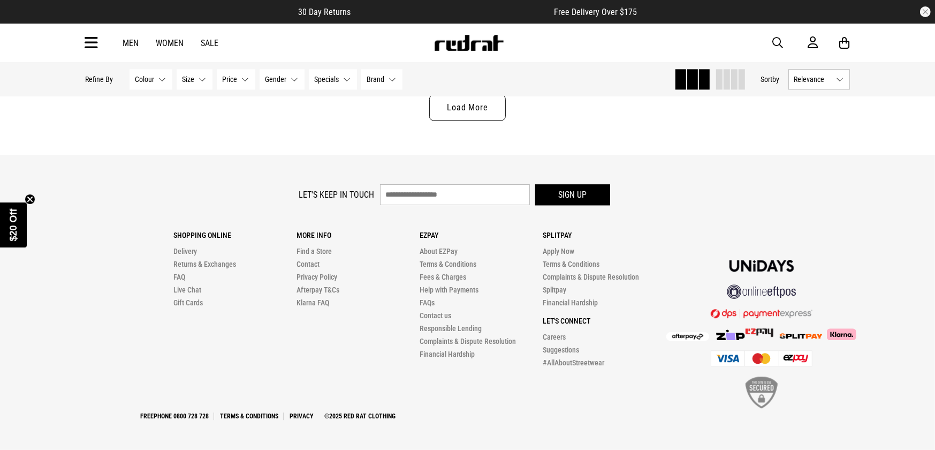
click at [483, 119] on link "Load More" at bounding box center [467, 108] width 76 height 26
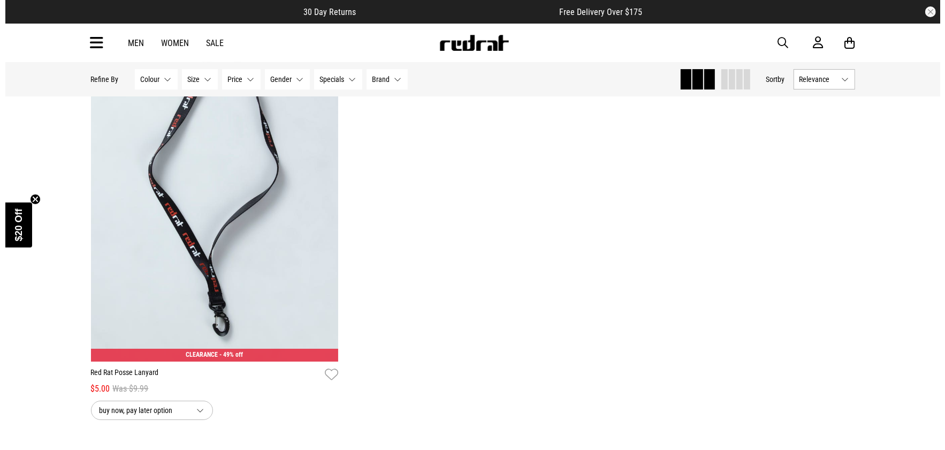
scroll to position [10797, 0]
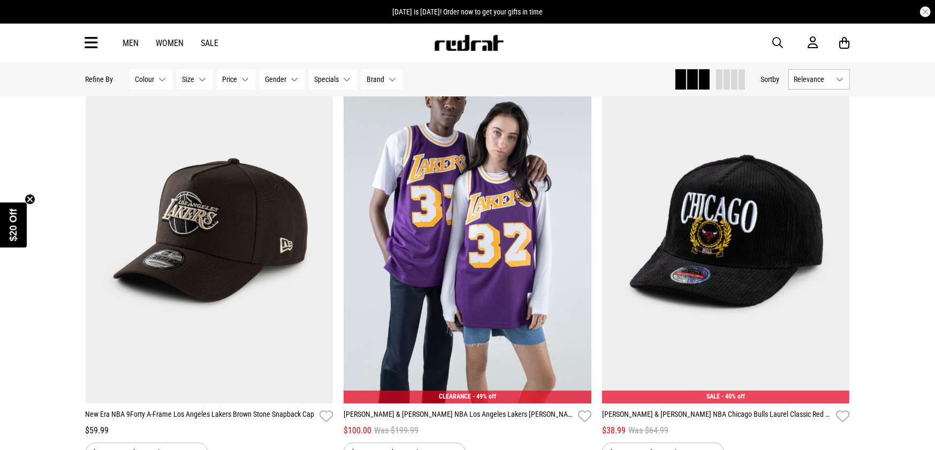
click at [783, 36] on span "button" at bounding box center [778, 42] width 11 height 13
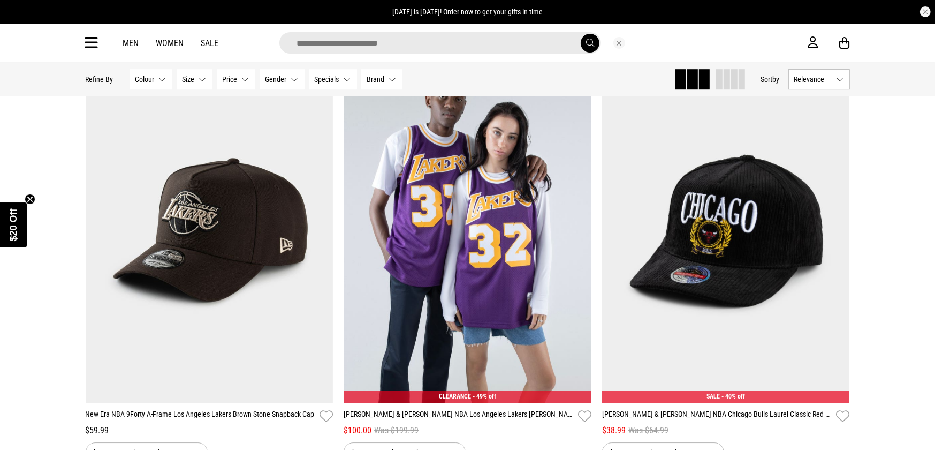
click at [336, 40] on input "search" at bounding box center [440, 42] width 322 height 21
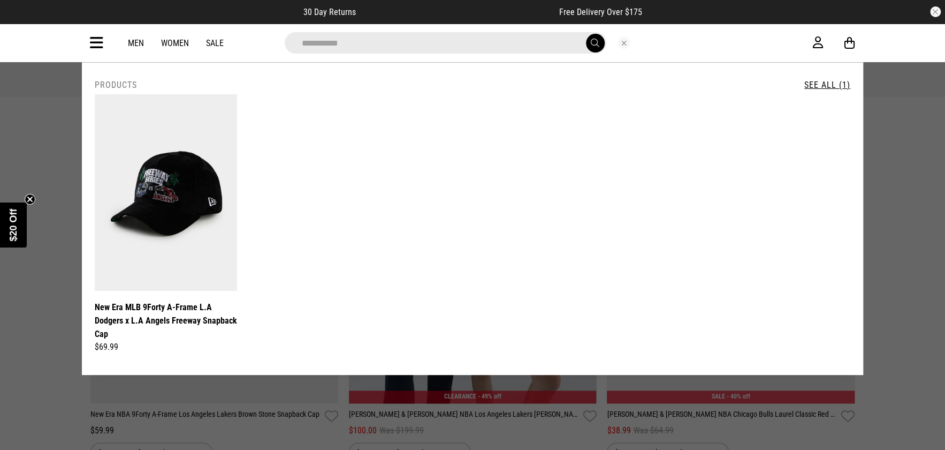
type input "**********"
click at [586, 34] on button "submit" at bounding box center [595, 43] width 19 height 19
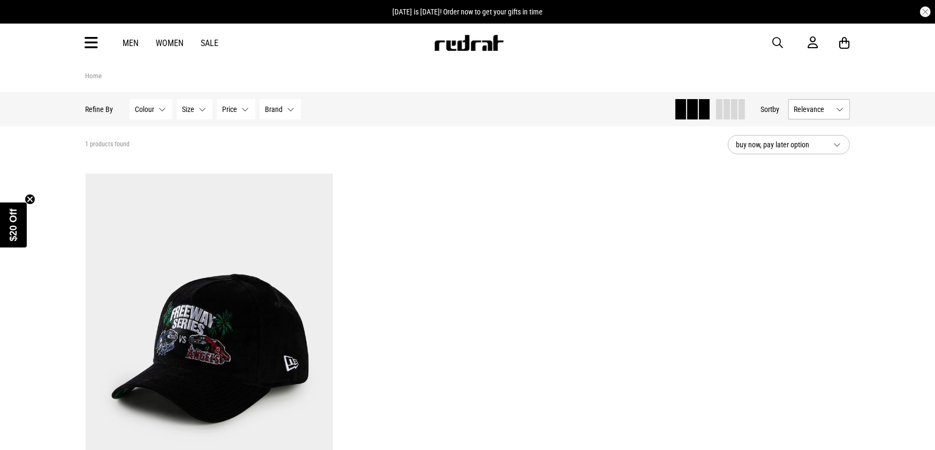
click at [778, 39] on span "button" at bounding box center [778, 42] width 11 height 13
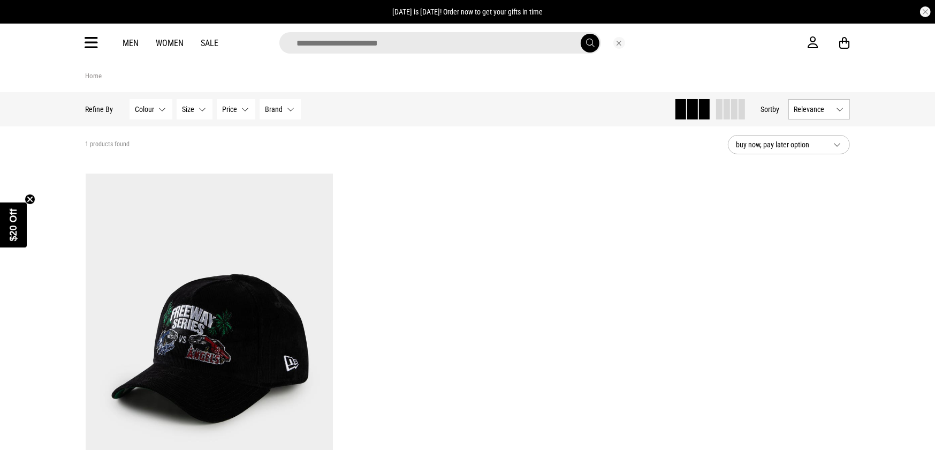
click at [308, 40] on input "search" at bounding box center [440, 42] width 322 height 21
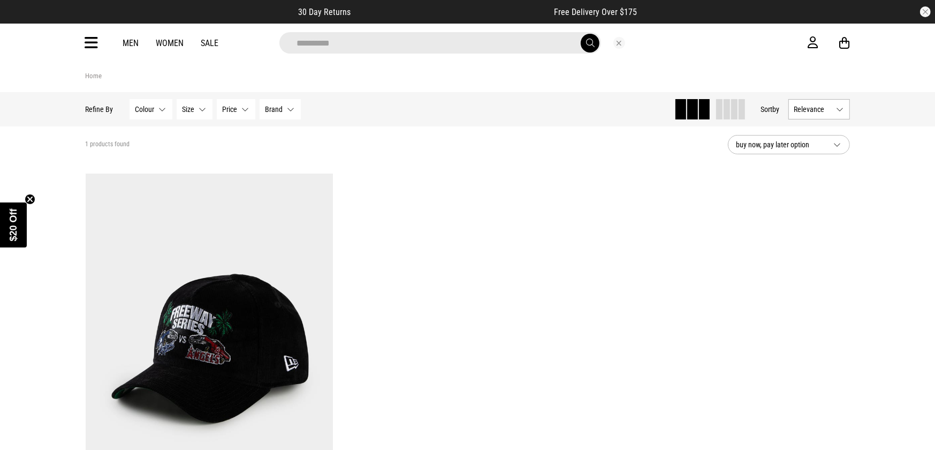
type input "**********"
click at [581, 34] on button "submit" at bounding box center [590, 43] width 19 height 19
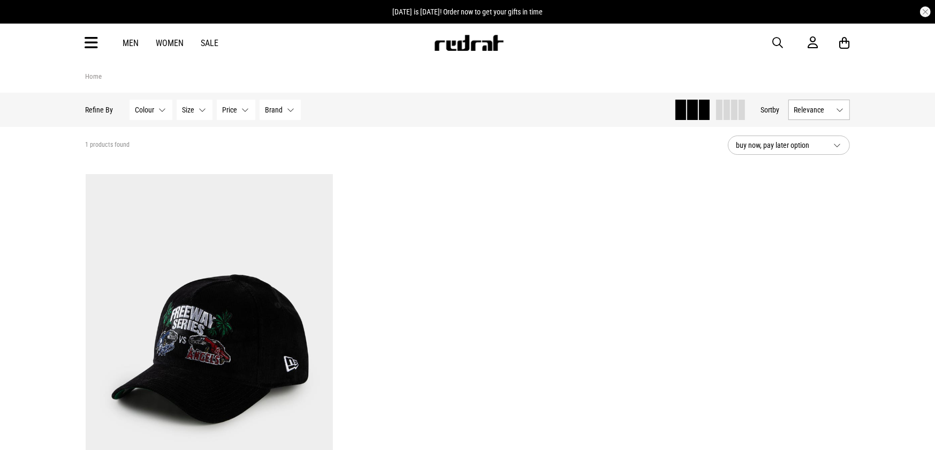
click at [458, 45] on img at bounding box center [469, 43] width 71 height 16
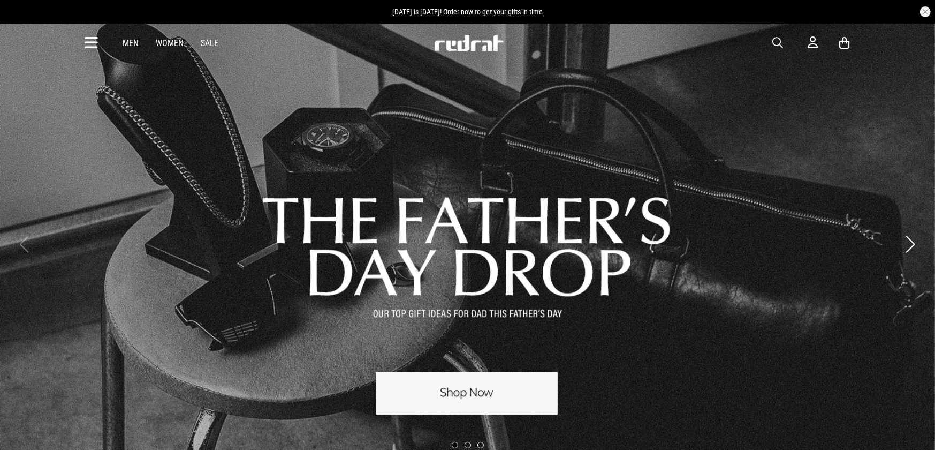
click at [133, 45] on link "Men" at bounding box center [131, 43] width 16 height 10
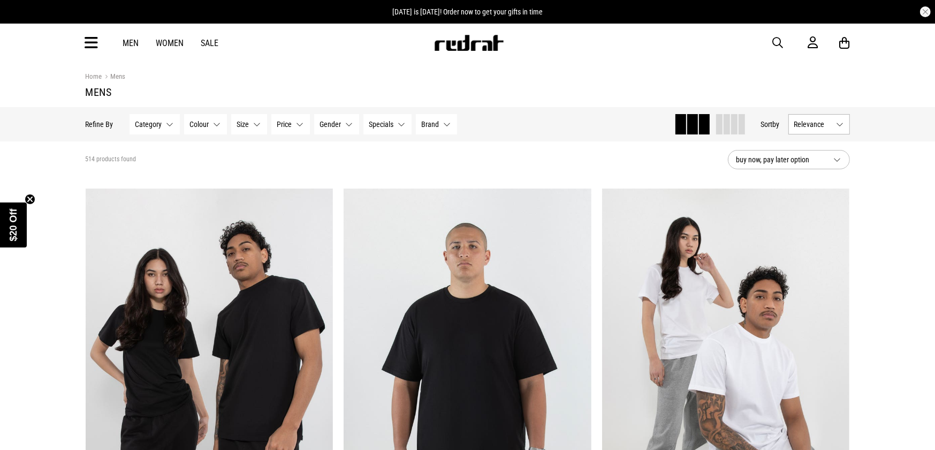
click at [779, 40] on span "button" at bounding box center [778, 42] width 11 height 13
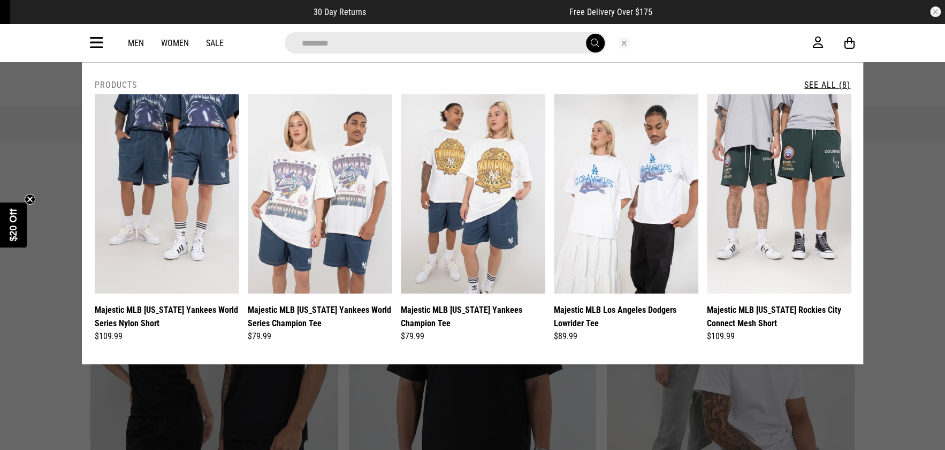
type input "********"
click at [586, 34] on button "submit" at bounding box center [595, 43] width 19 height 19
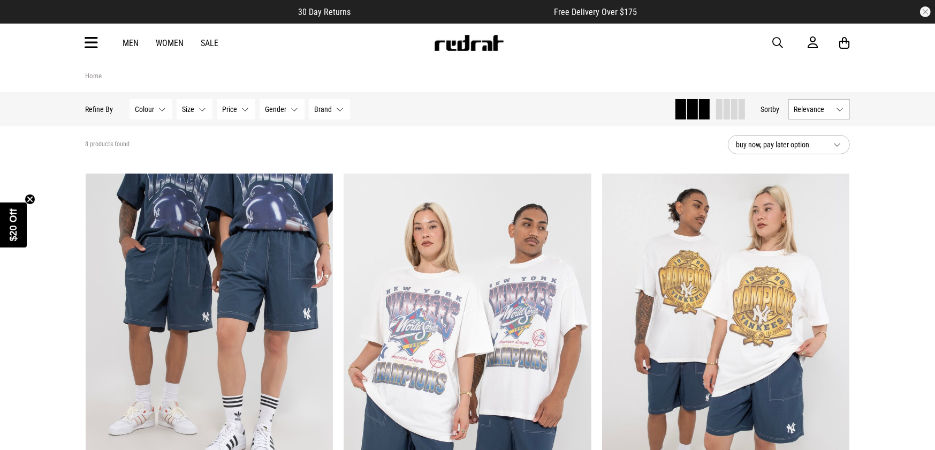
click at [130, 45] on link "Men" at bounding box center [131, 43] width 16 height 10
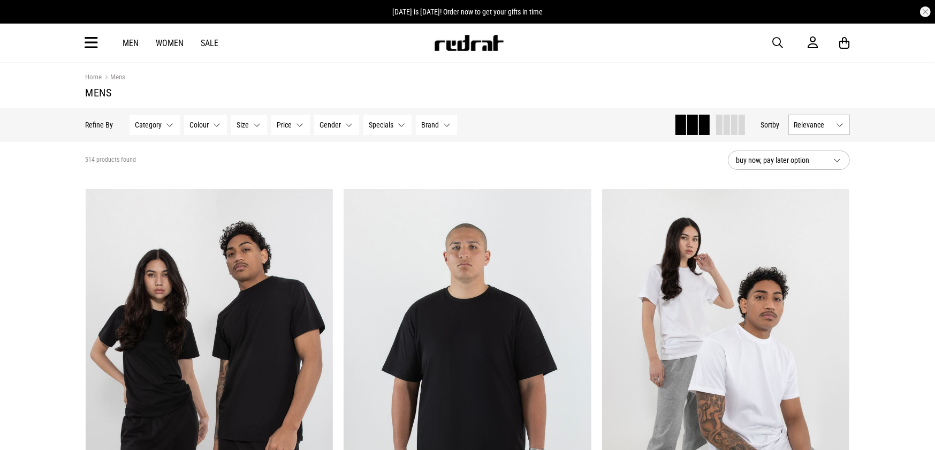
click at [92, 40] on icon at bounding box center [91, 43] width 13 height 18
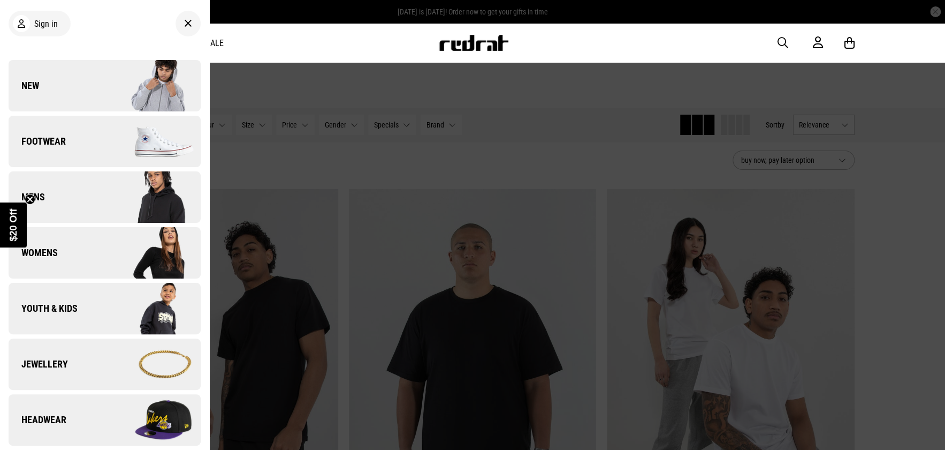
click at [32, 84] on span "New" at bounding box center [24, 85] width 31 height 13
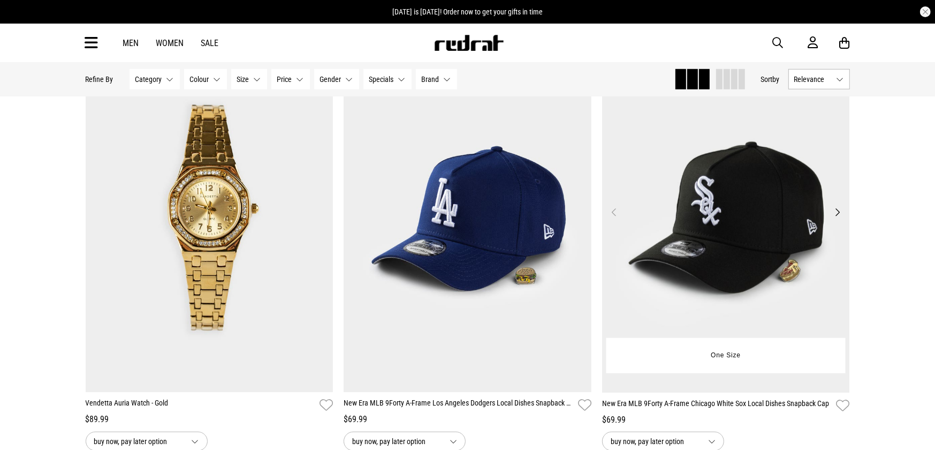
scroll to position [1003, 0]
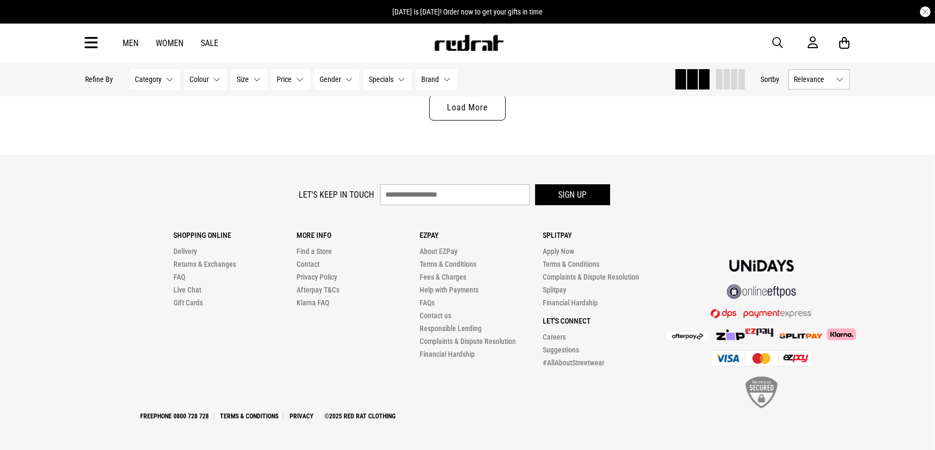
click at [500, 102] on link "Load More" at bounding box center [467, 108] width 76 height 26
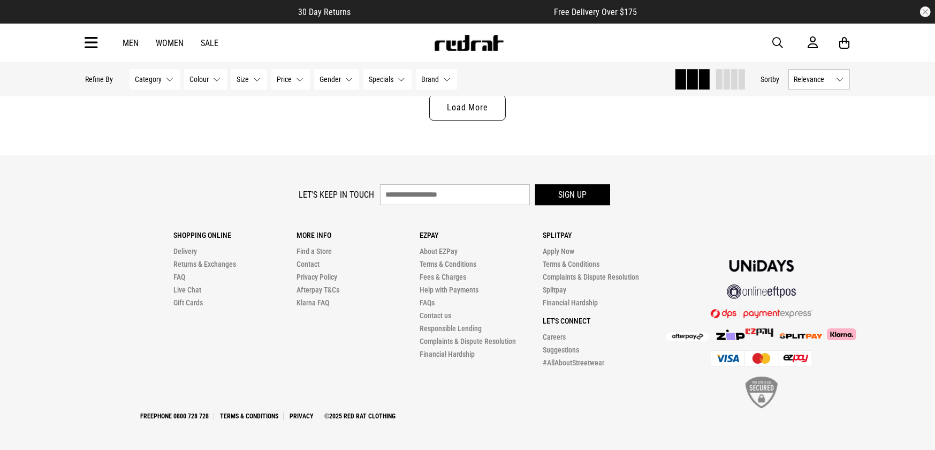
click at [470, 113] on link "Load More" at bounding box center [467, 108] width 76 height 26
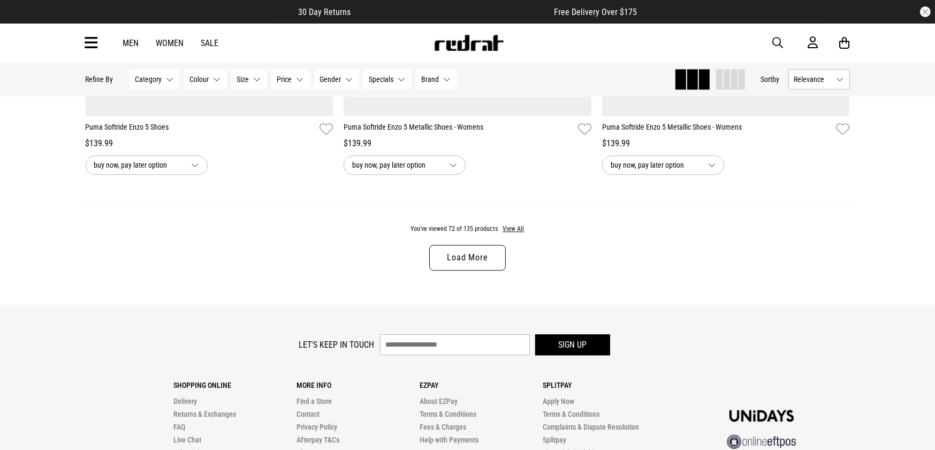
scroll to position [10258, 0]
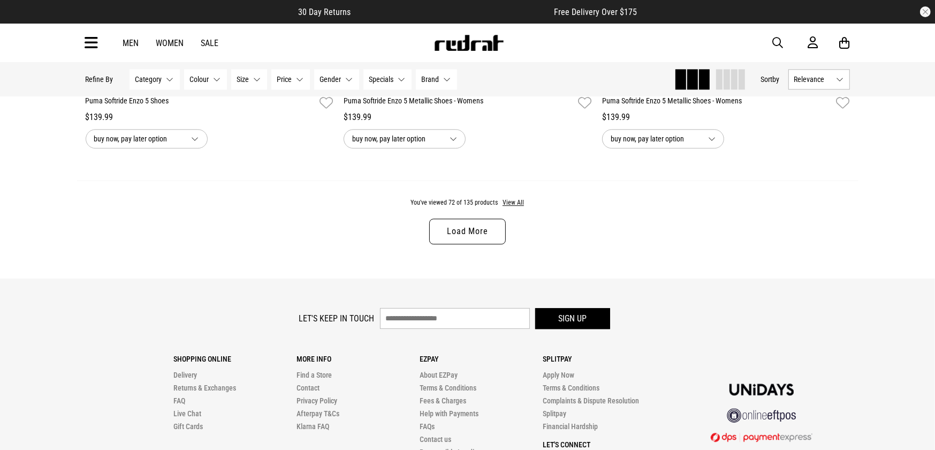
click at [488, 240] on link "Load More" at bounding box center [467, 231] width 76 height 26
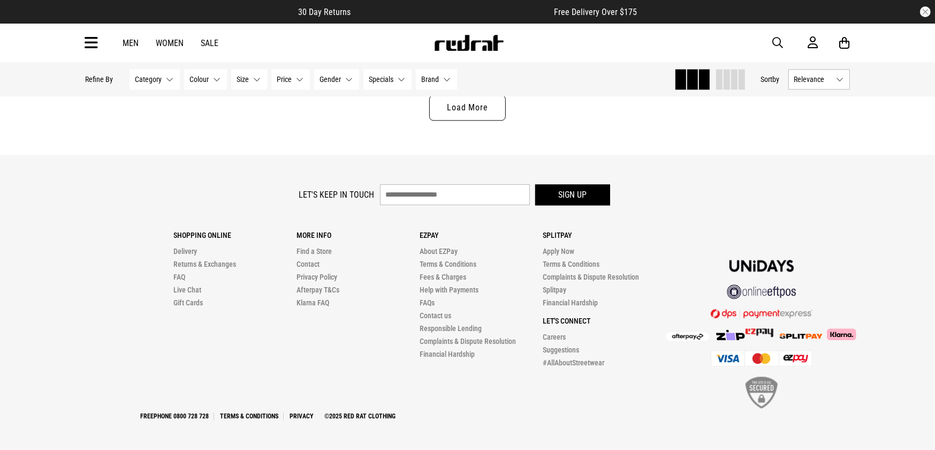
click at [489, 108] on link "Load More" at bounding box center [467, 108] width 76 height 26
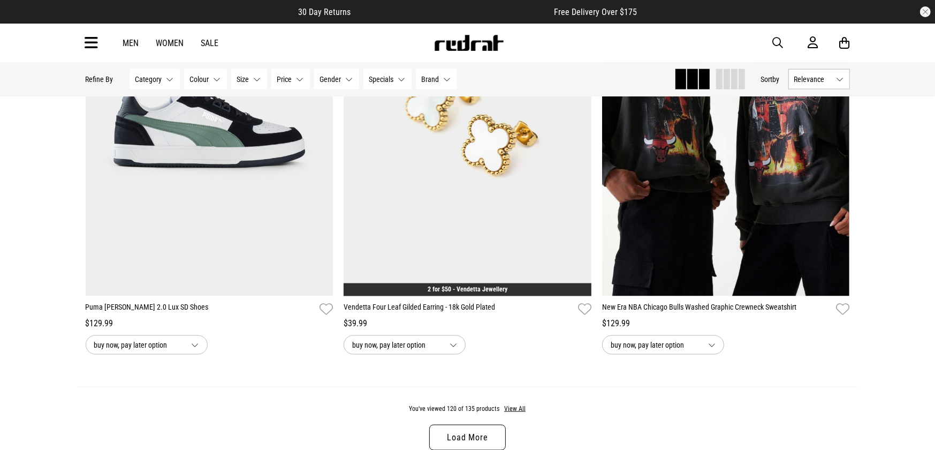
scroll to position [16960, 0]
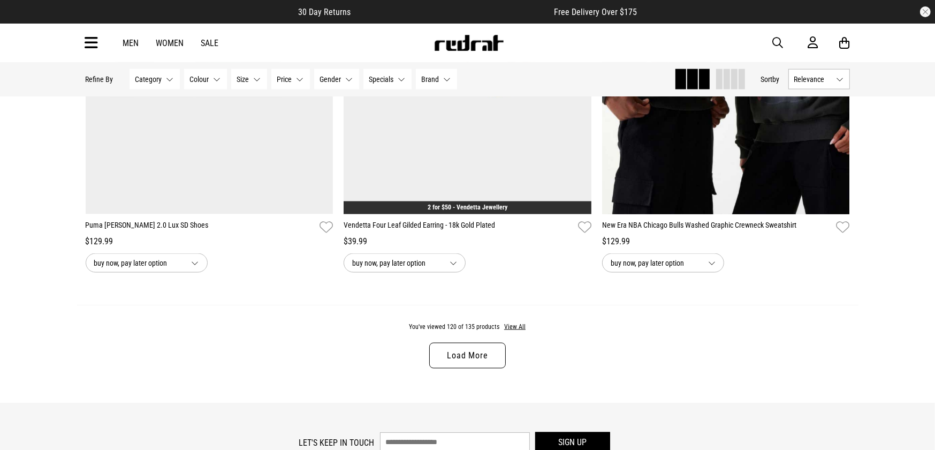
click at [483, 368] on link "Load More" at bounding box center [467, 356] width 76 height 26
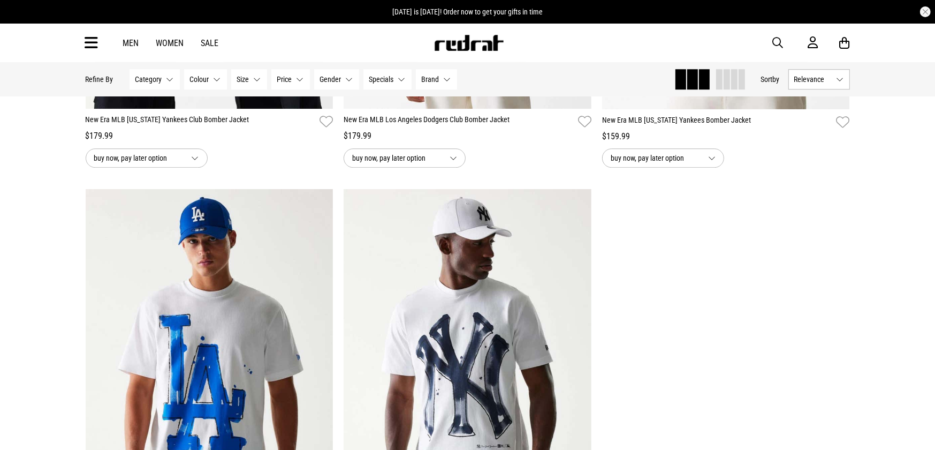
scroll to position [18566, 0]
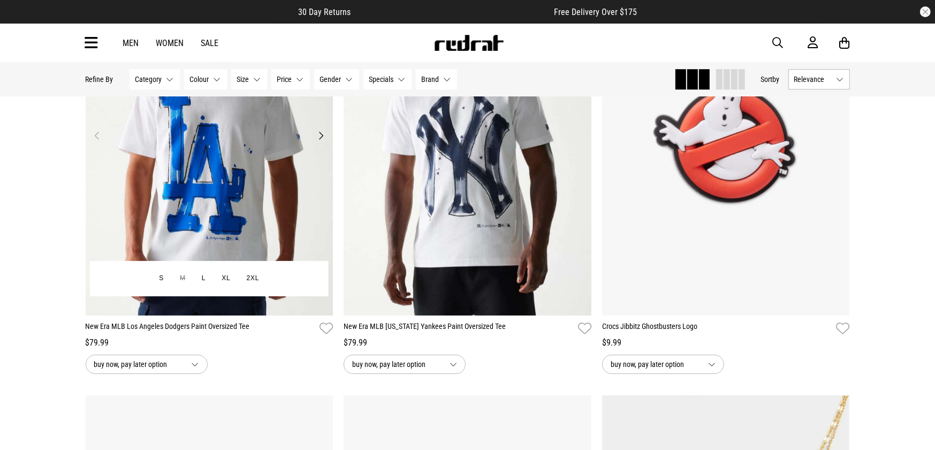
click at [226, 220] on img at bounding box center [210, 141] width 248 height 347
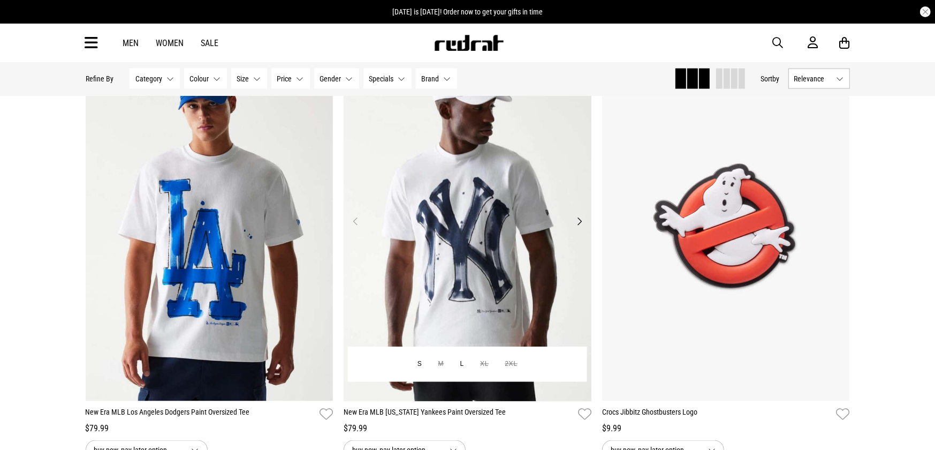
click at [469, 243] on img at bounding box center [468, 227] width 248 height 347
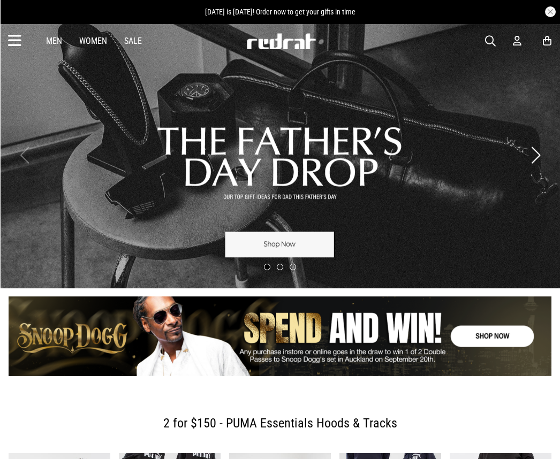
click at [12, 41] on icon at bounding box center [14, 41] width 13 height 18
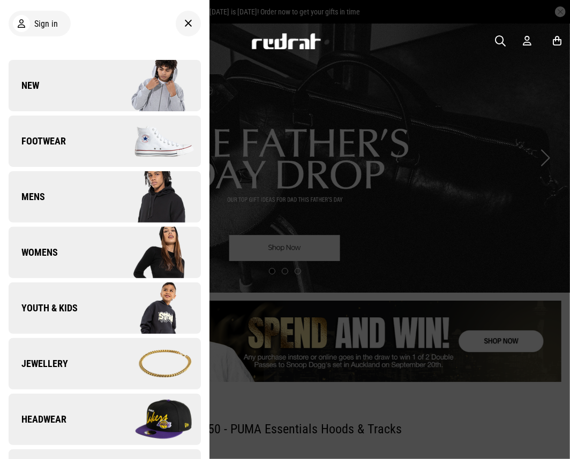
click at [31, 89] on span "New" at bounding box center [24, 85] width 31 height 13
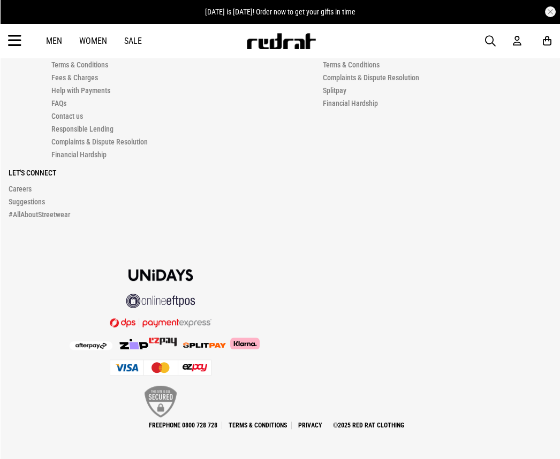
scroll to position [2652, 0]
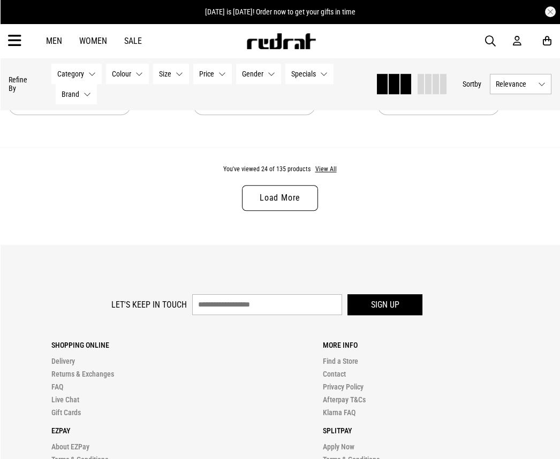
click at [307, 202] on link "Load More" at bounding box center [280, 198] width 76 height 26
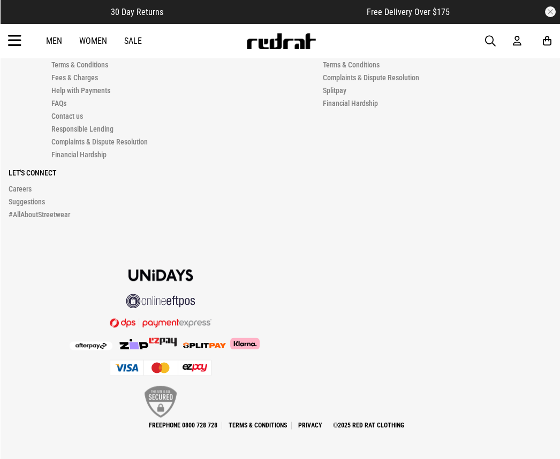
scroll to position [5243, 0]
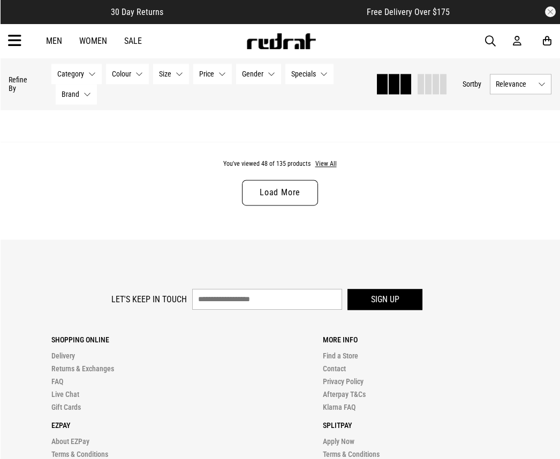
click at [289, 201] on link "Load More" at bounding box center [280, 193] width 76 height 26
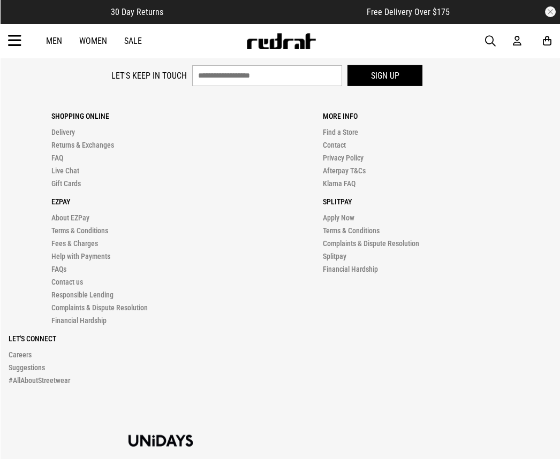
scroll to position [7785, 0]
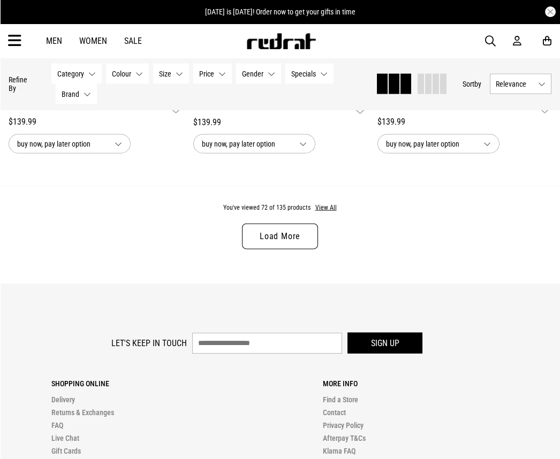
click at [279, 249] on link "Load More" at bounding box center [280, 237] width 76 height 26
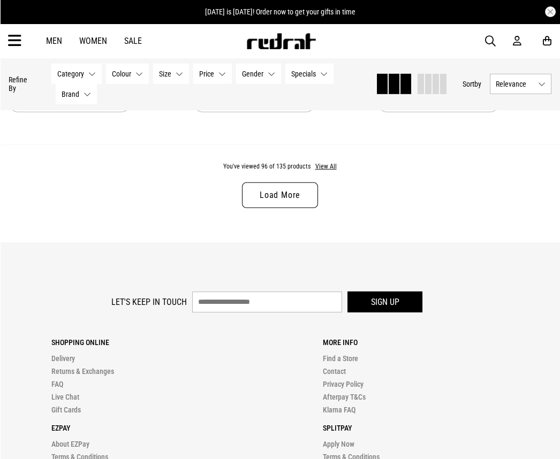
scroll to position [10328, 0]
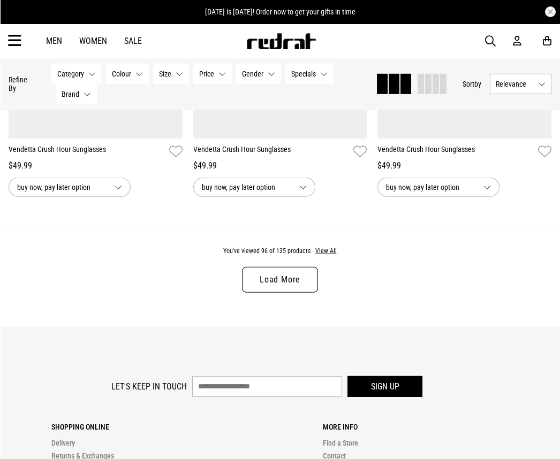
click at [274, 291] on link "Load More" at bounding box center [280, 280] width 76 height 26
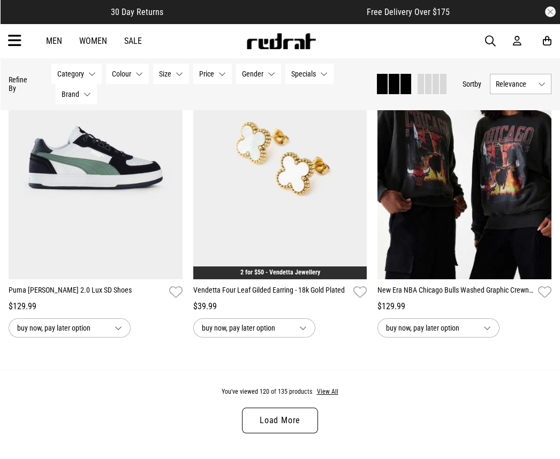
scroll to position [12803, 0]
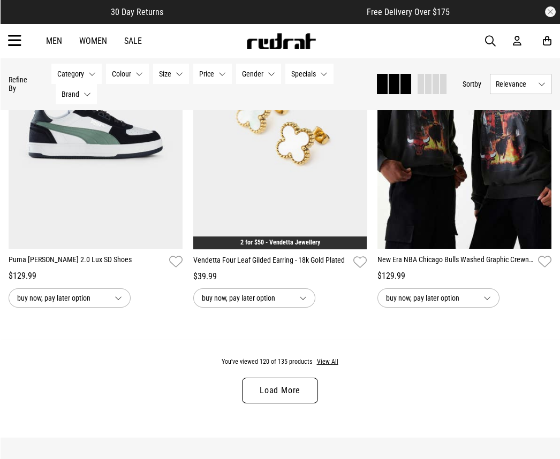
click at [288, 404] on link "Load More" at bounding box center [280, 391] width 76 height 26
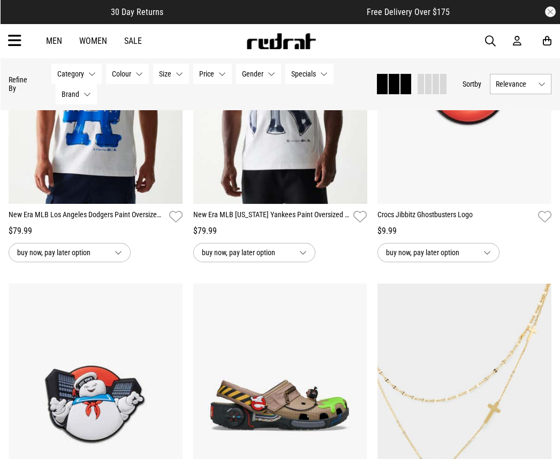
scroll to position [14008, 0]
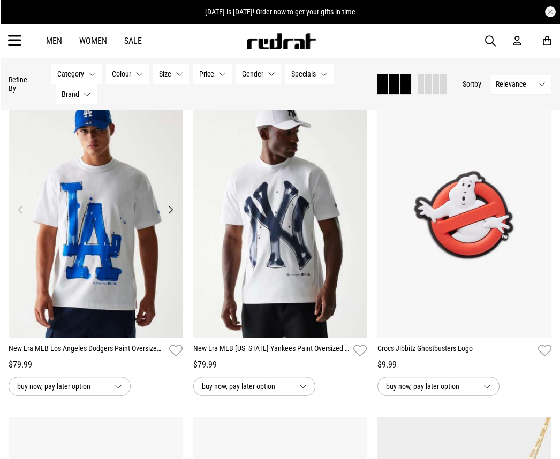
click at [113, 276] on img at bounding box center [96, 216] width 174 height 244
